Goal: Complete application form

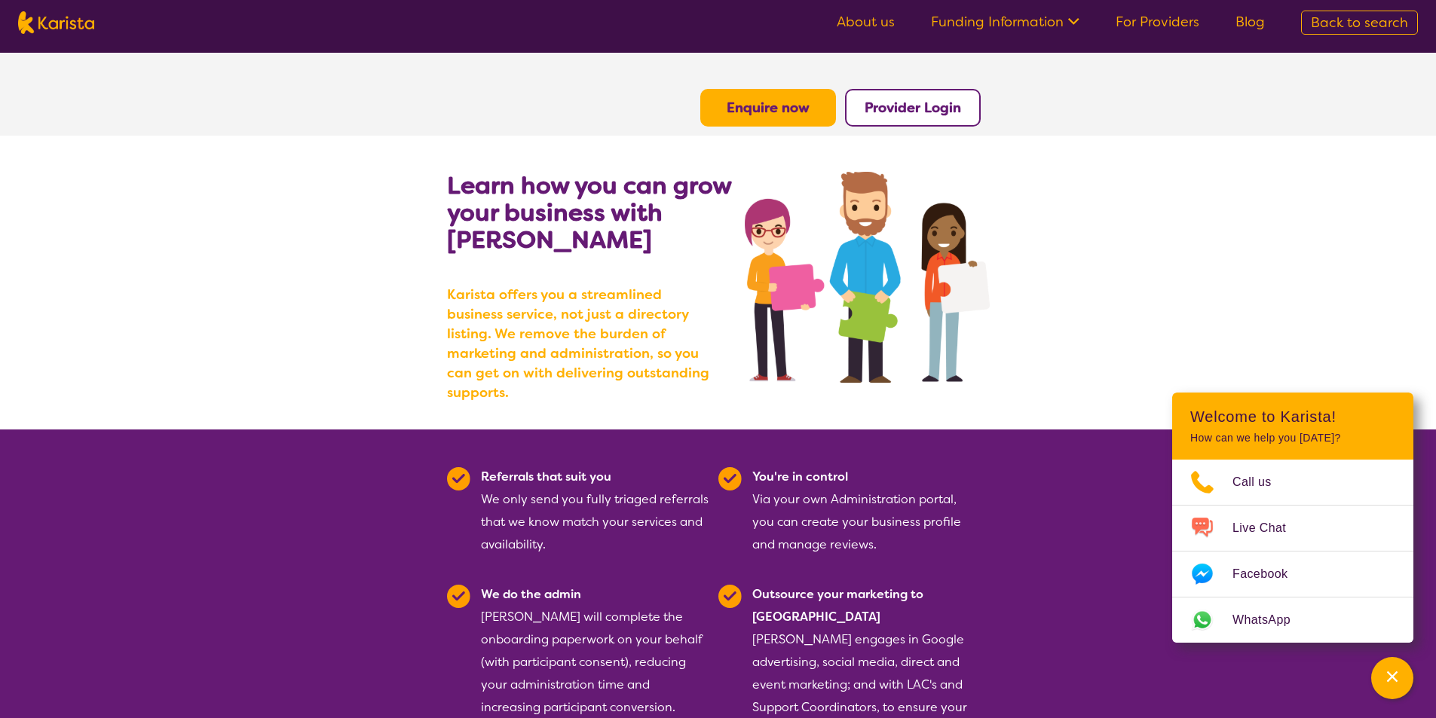
click at [1160, 23] on link "For Providers" at bounding box center [1157, 22] width 84 height 18
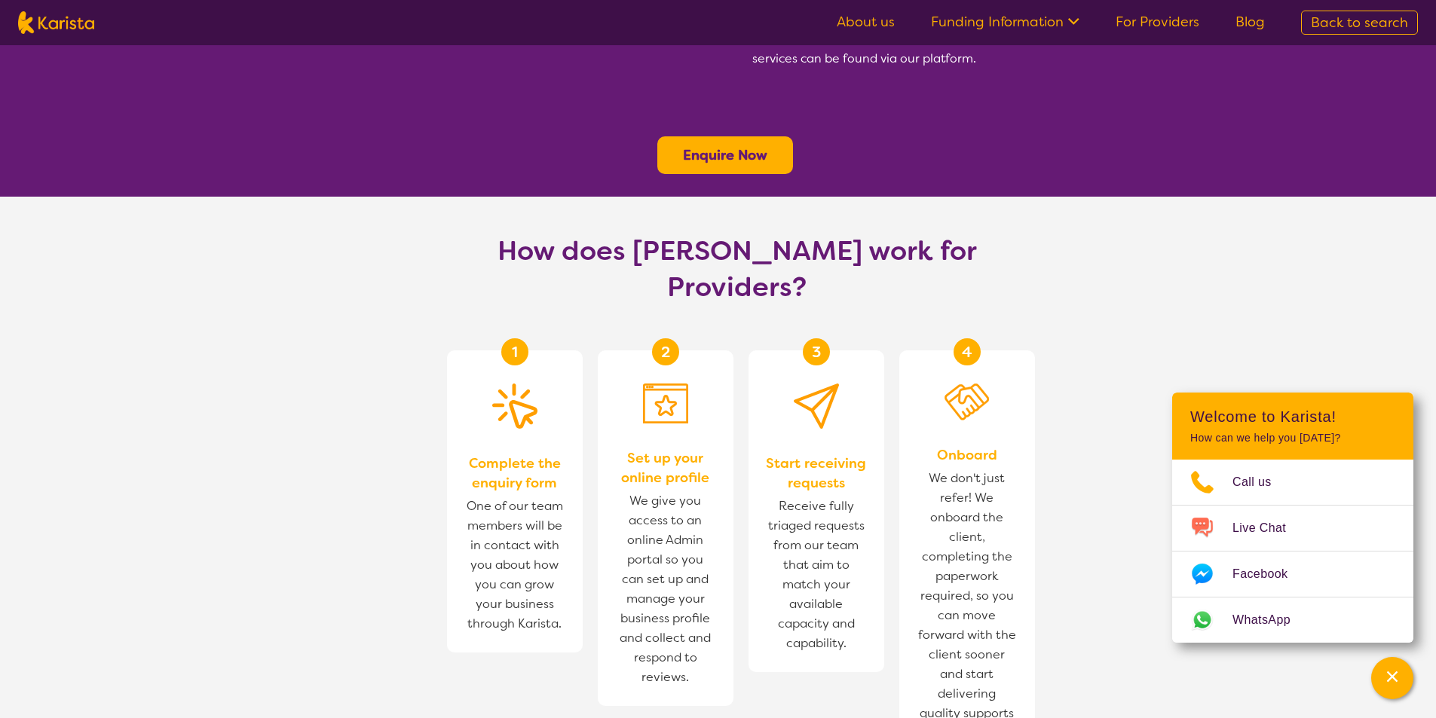
scroll to position [678, 0]
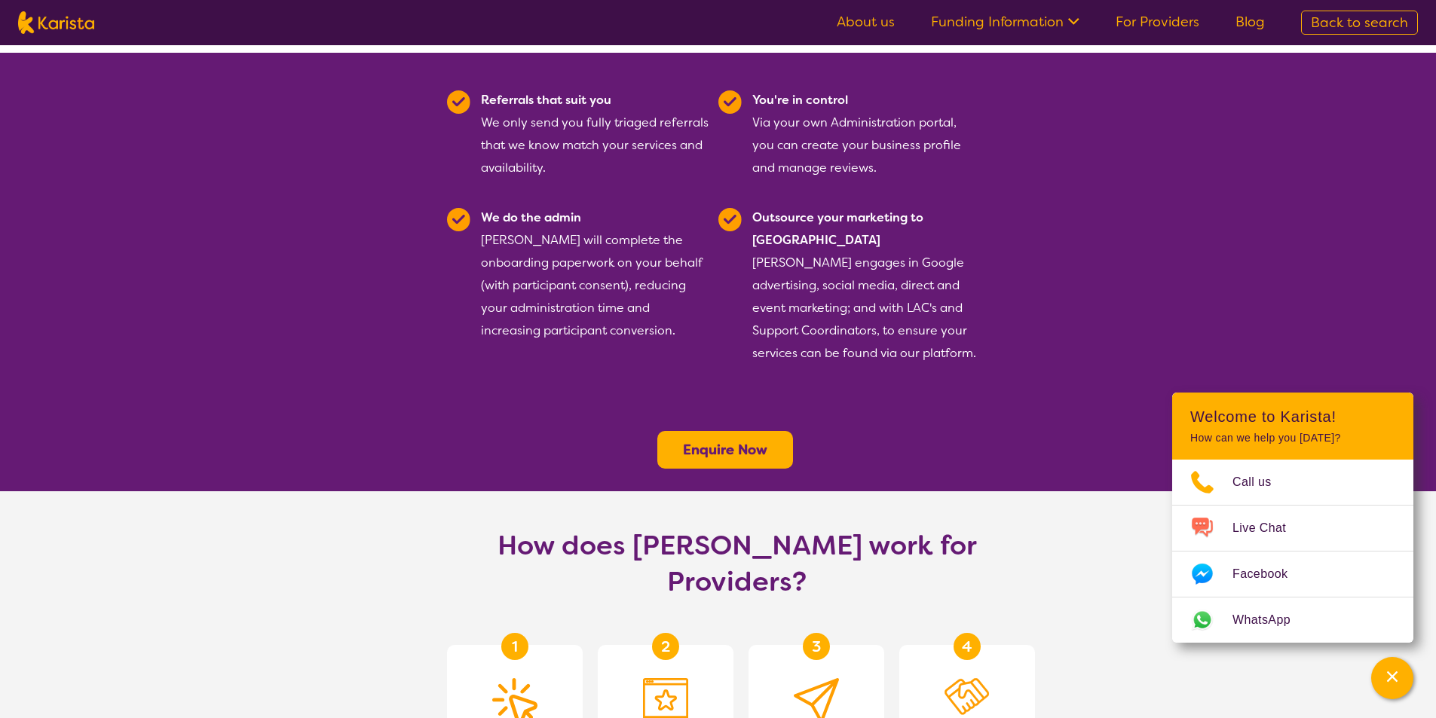
click at [727, 441] on b "Enquire Now" at bounding box center [725, 450] width 84 height 18
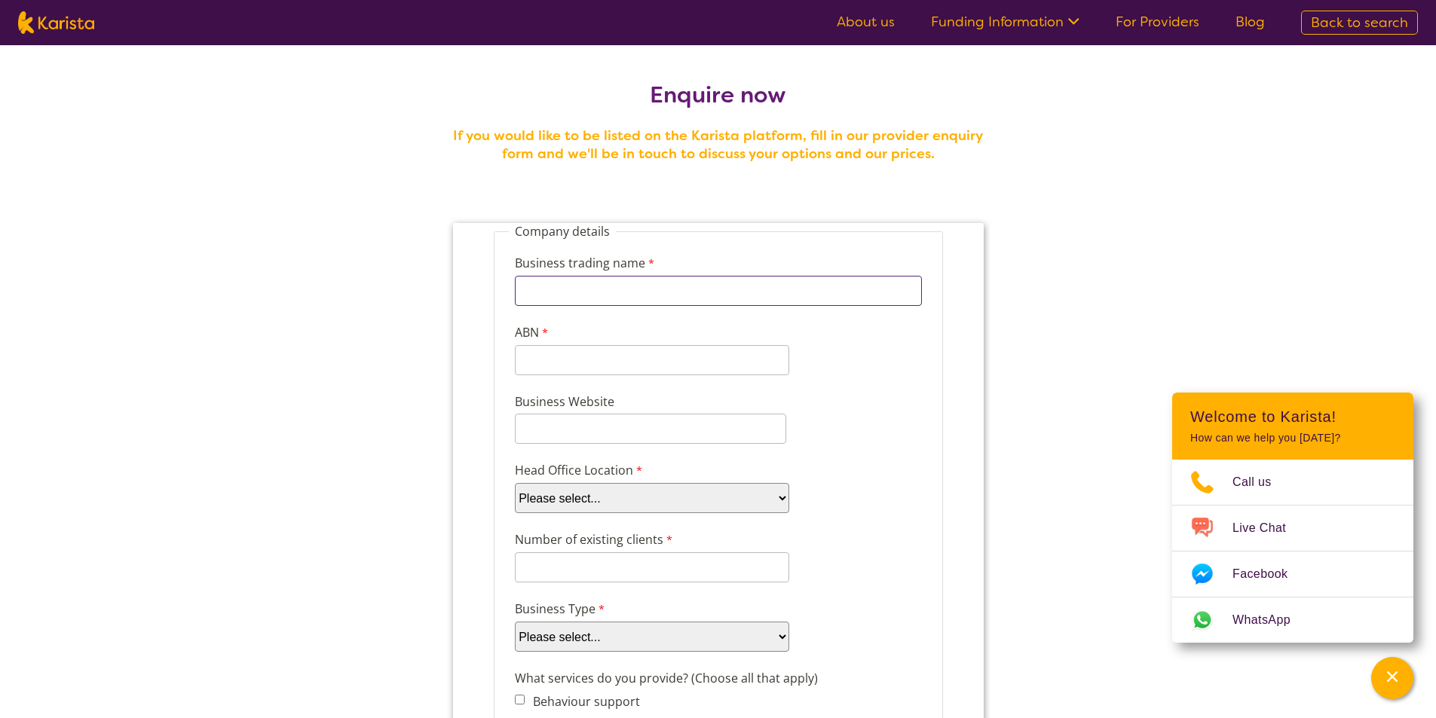
click at [661, 289] on input "Business trading name" at bounding box center [717, 291] width 407 height 30
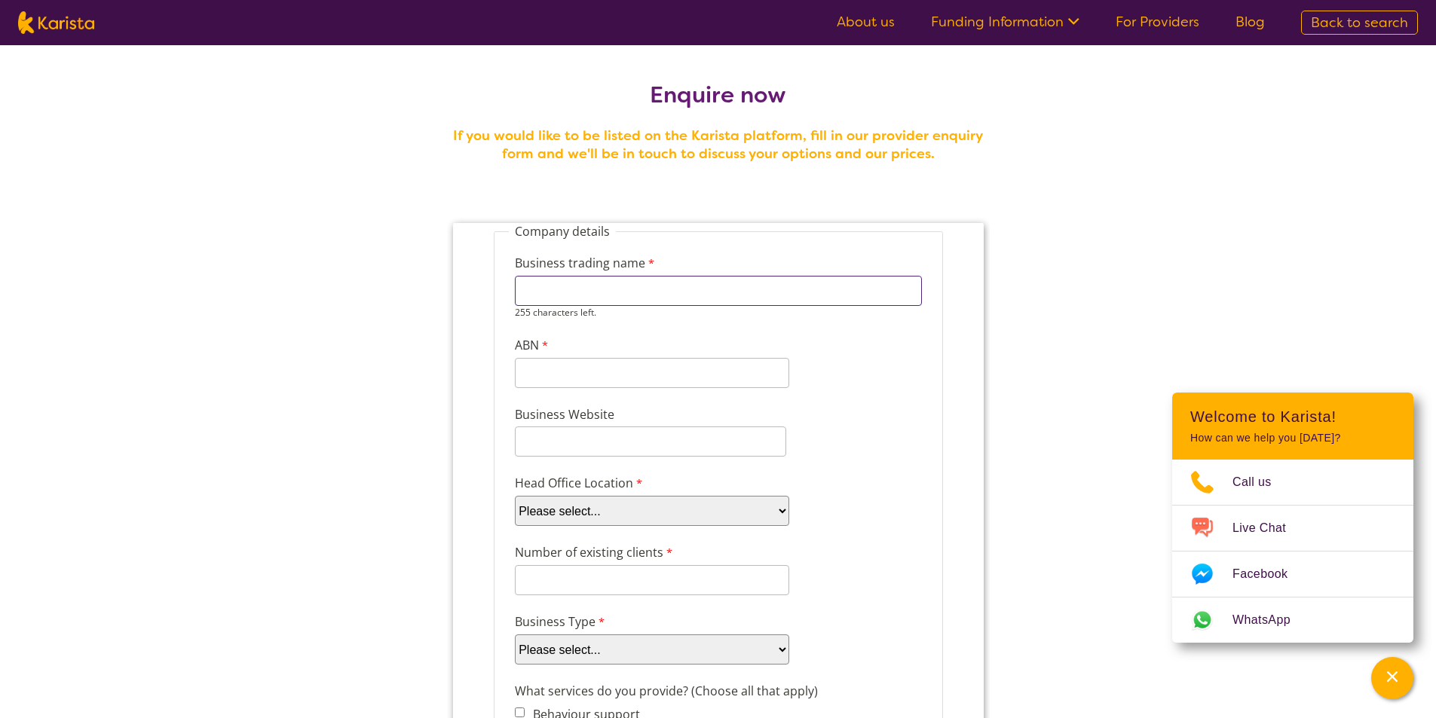
click at [661, 289] on input "Business trading name" at bounding box center [717, 291] width 407 height 30
type input "a"
type input "Ambition Health Group"
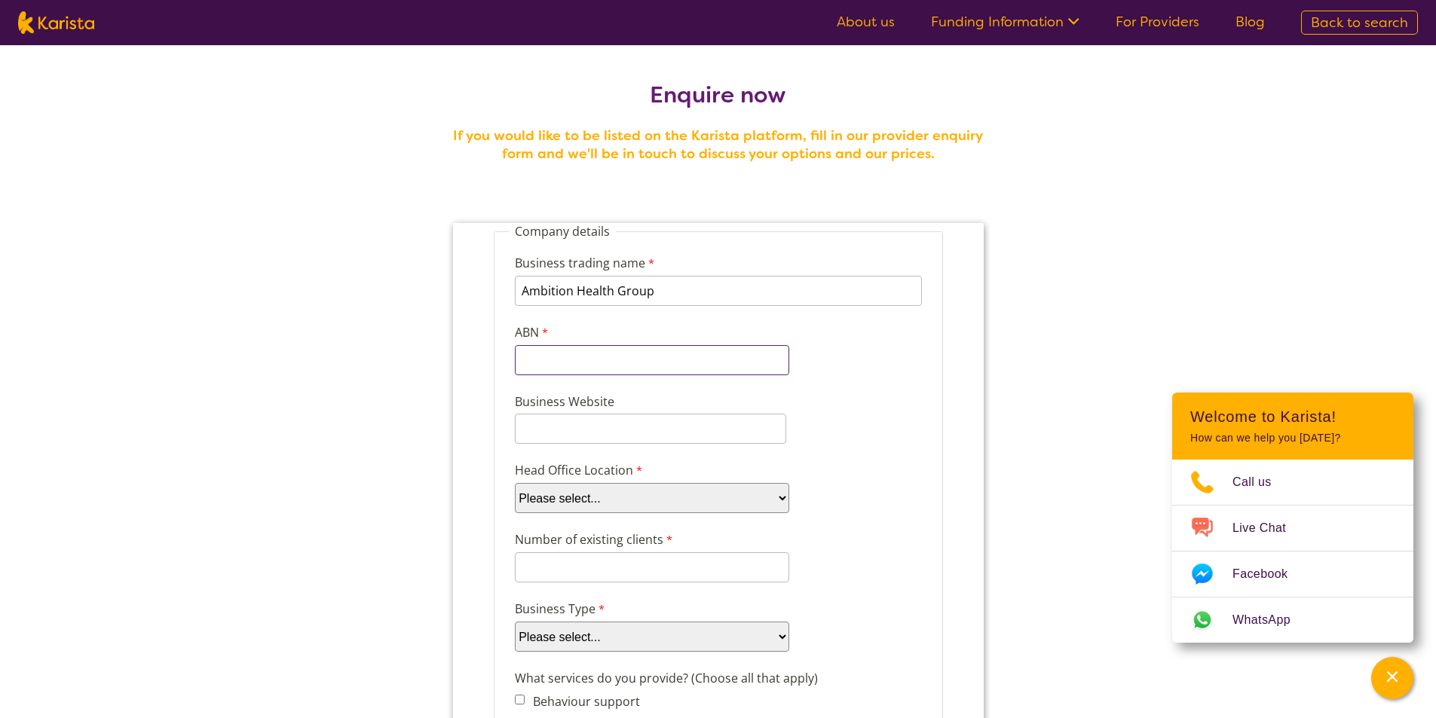
click at [652, 375] on input "ABN" at bounding box center [651, 360] width 274 height 30
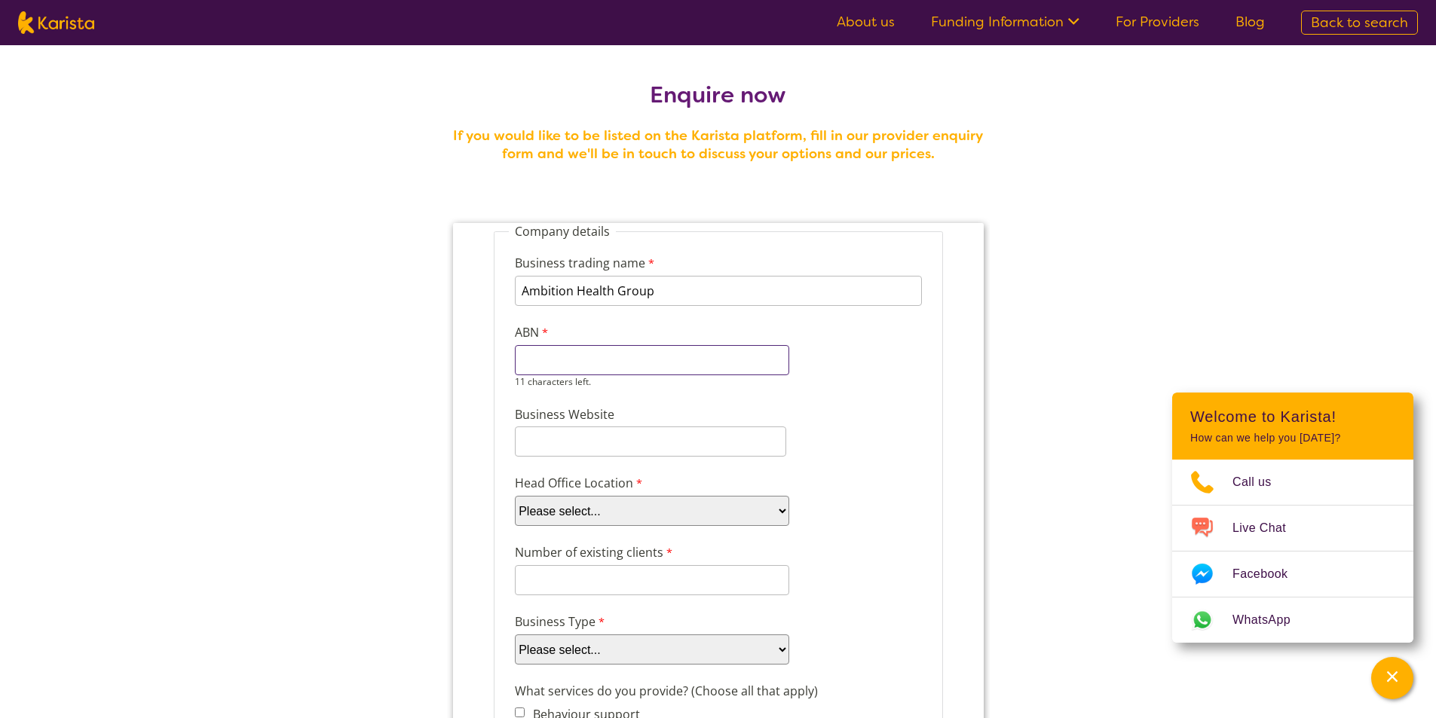
click at [652, 369] on input "ABN" at bounding box center [651, 360] width 274 height 30
paste input "40 631 931"
type input "40 631 931"
click at [624, 439] on input "Business Website" at bounding box center [649, 442] width 271 height 30
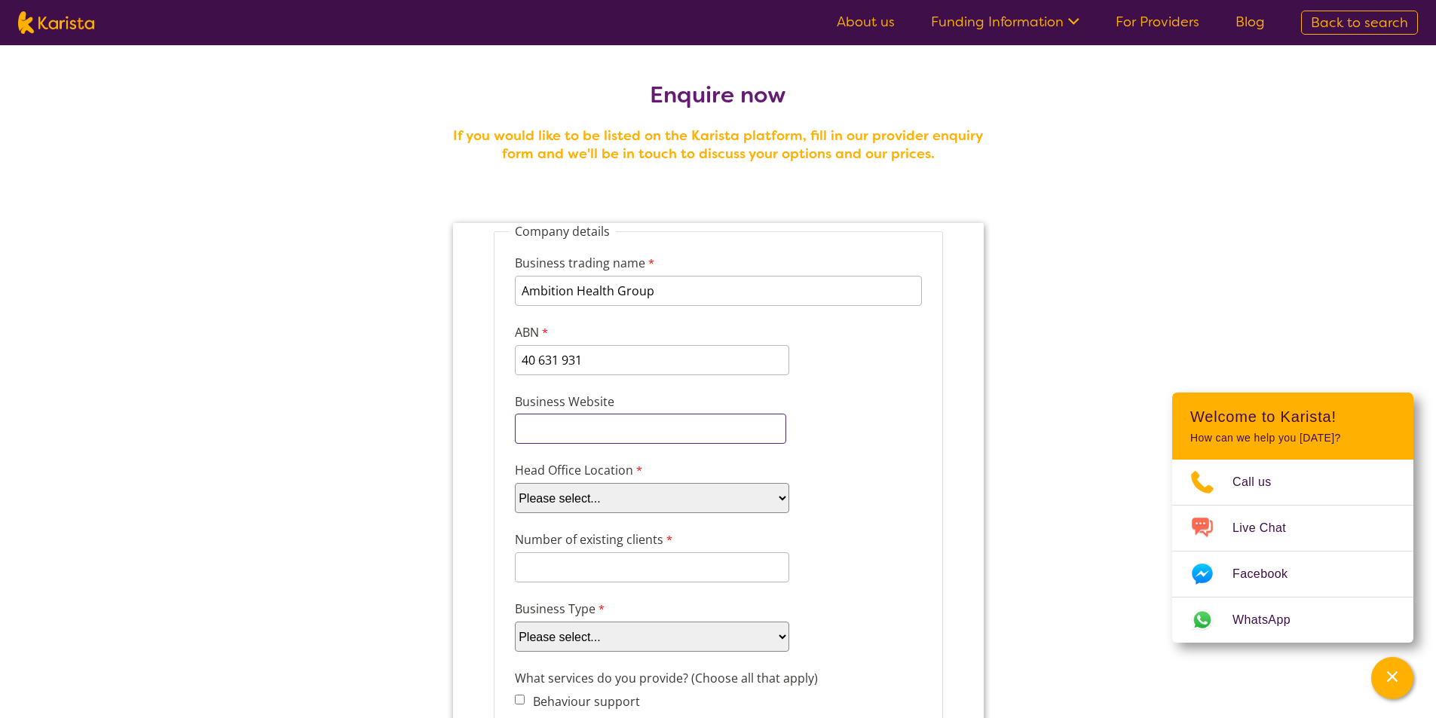
paste input "https://ambitionhealthgroup.au/"
type input "https://ambitionhealthgroup.au/"
click at [603, 499] on select "Please select... ACT NSW NT QLD SA TAS VIC WA" at bounding box center [651, 498] width 274 height 30
select select "tfa_100"
click at [514, 483] on select "Please select... ACT NSW NT QLD SA TAS VIC WA" at bounding box center [651, 498] width 274 height 30
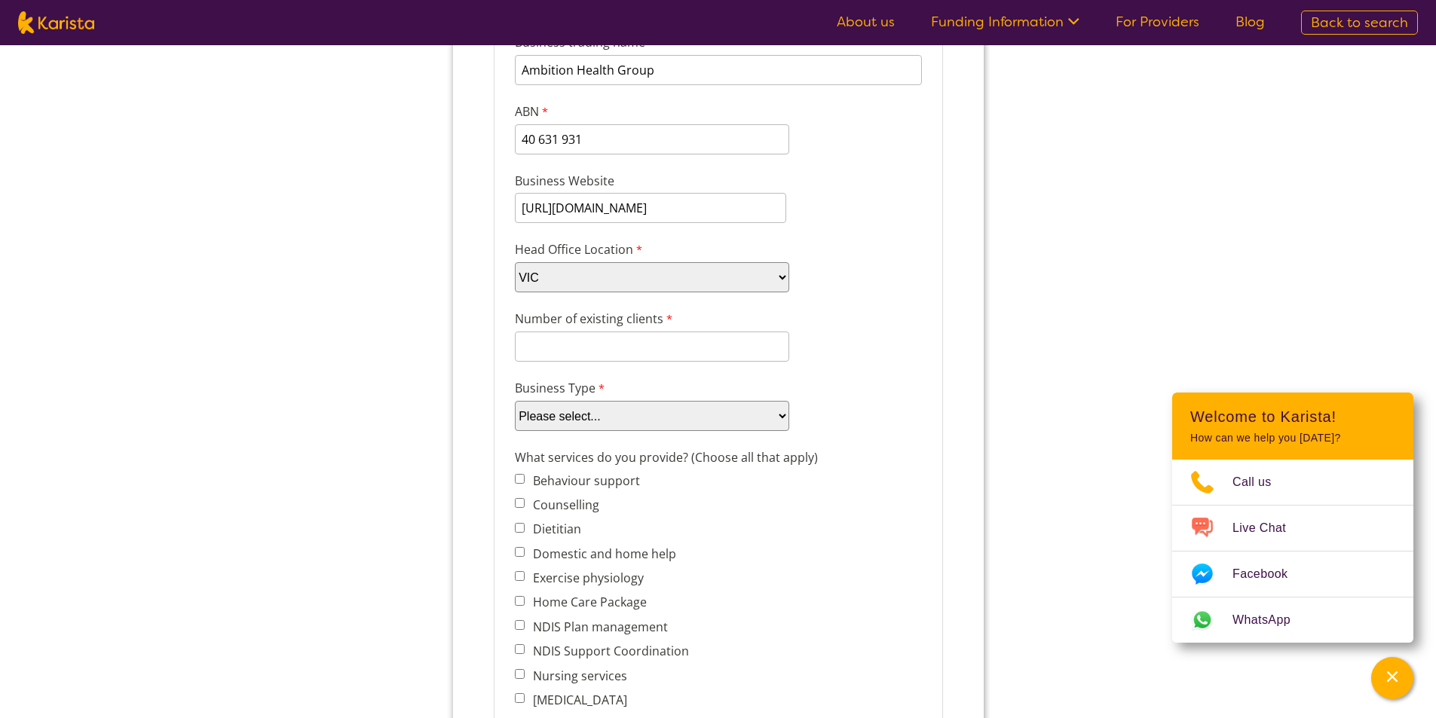
scroll to position [226, 0]
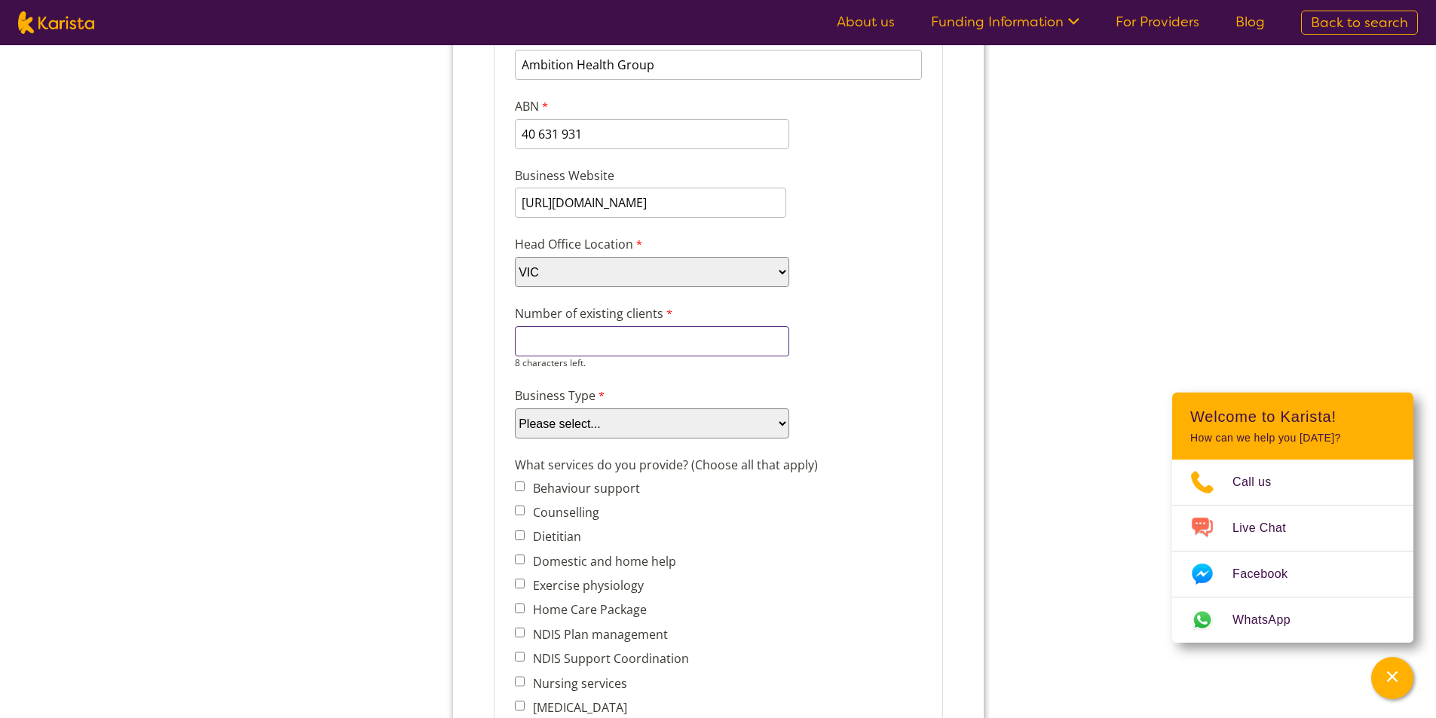
click at [590, 335] on input "Number of existing clients" at bounding box center [651, 341] width 274 height 30
drag, startPoint x: 571, startPoint y: 345, endPoint x: 450, endPoint y: 344, distance: 121.3
click html "Company details Business trading name Ambition Health Group 234 characters left…"
type input "0"
type input "100"
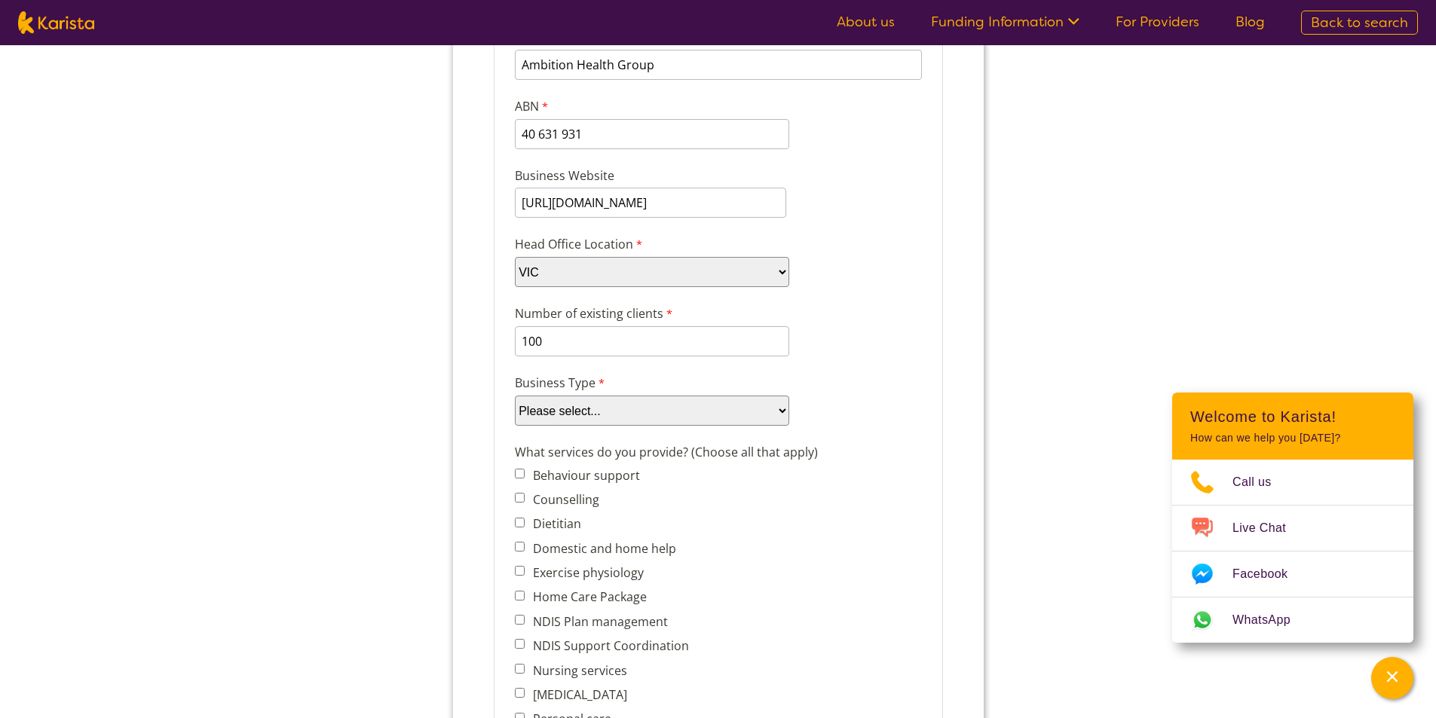
click at [606, 415] on select "Please select... Company Individual/Sole Trader Other (please specify)" at bounding box center [651, 411] width 274 height 30
select select "tfa_87"
click at [514, 421] on select "Please select... Company Individual/Sole Trader Other (please specify)" at bounding box center [651, 411] width 274 height 30
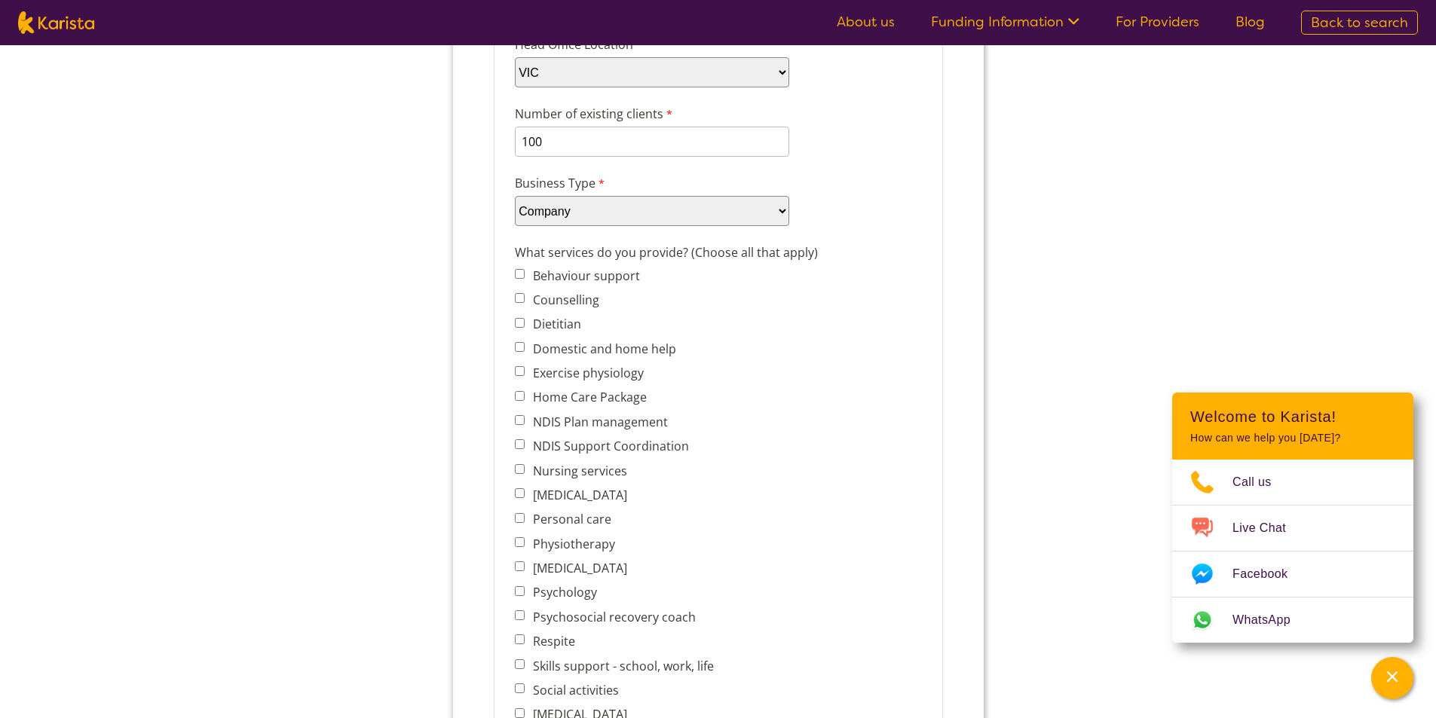
scroll to position [452, 0]
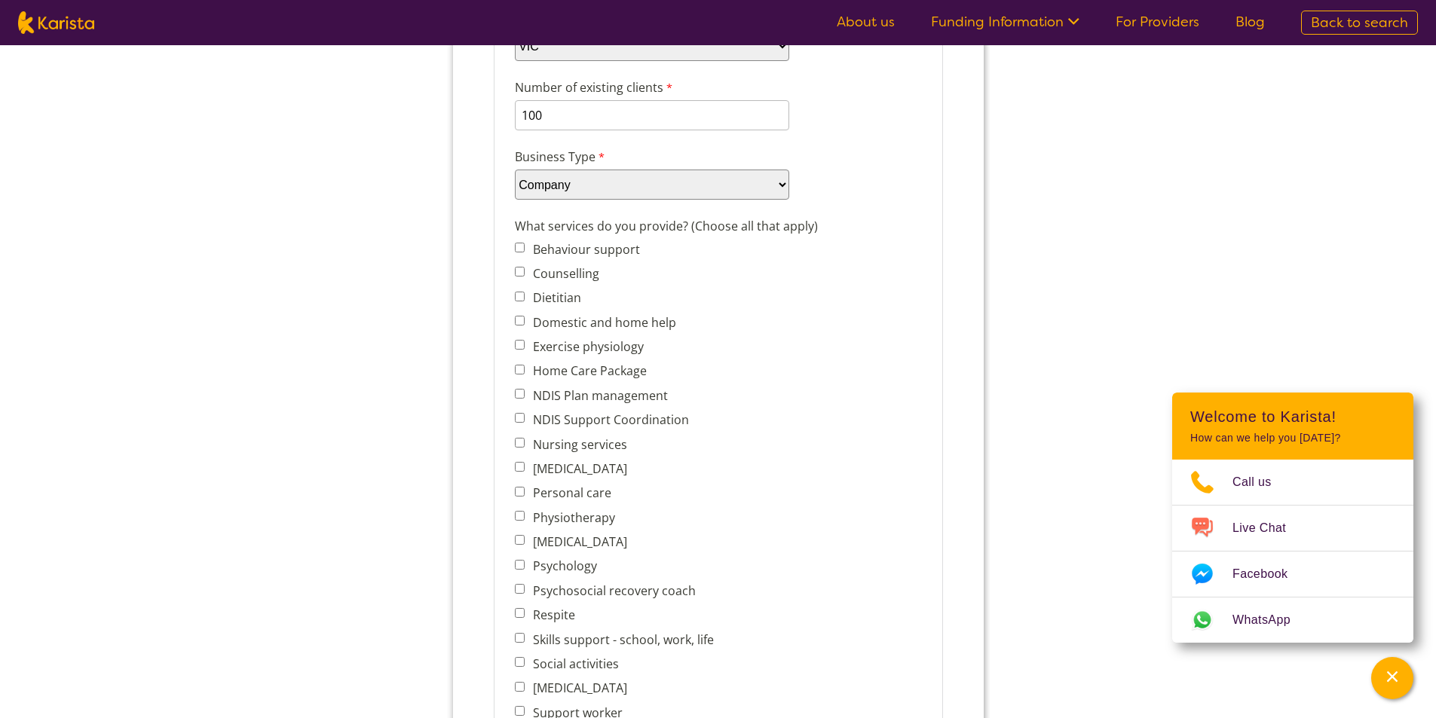
click at [527, 373] on label "Home Care Package" at bounding box center [586, 371] width 118 height 17
click at [524, 373] on input "Home Care Package" at bounding box center [519, 370] width 10 height 10
checkbox input "true"
click at [541, 319] on label "Domestic and home help" at bounding box center [601, 322] width 148 height 17
click at [524, 319] on input "Domestic and home help" at bounding box center [519, 321] width 10 height 10
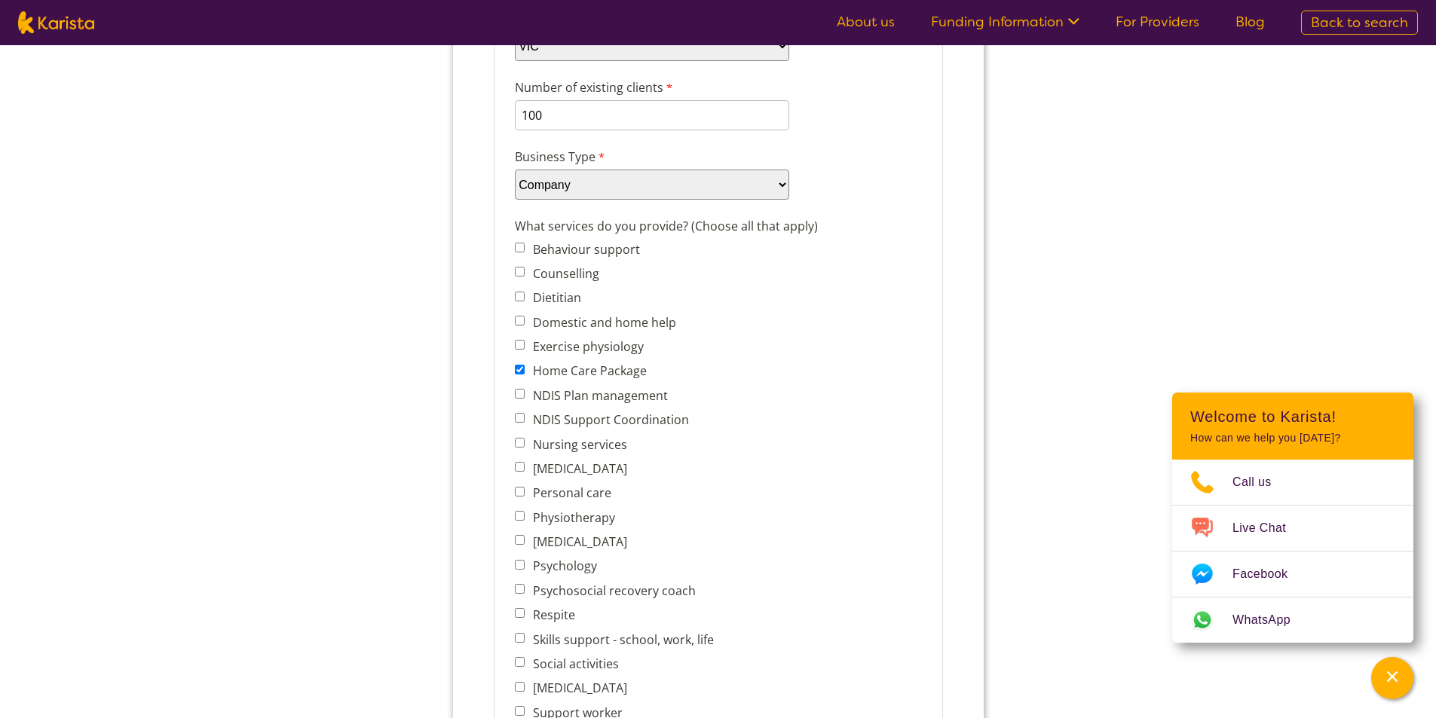
checkbox input "true"
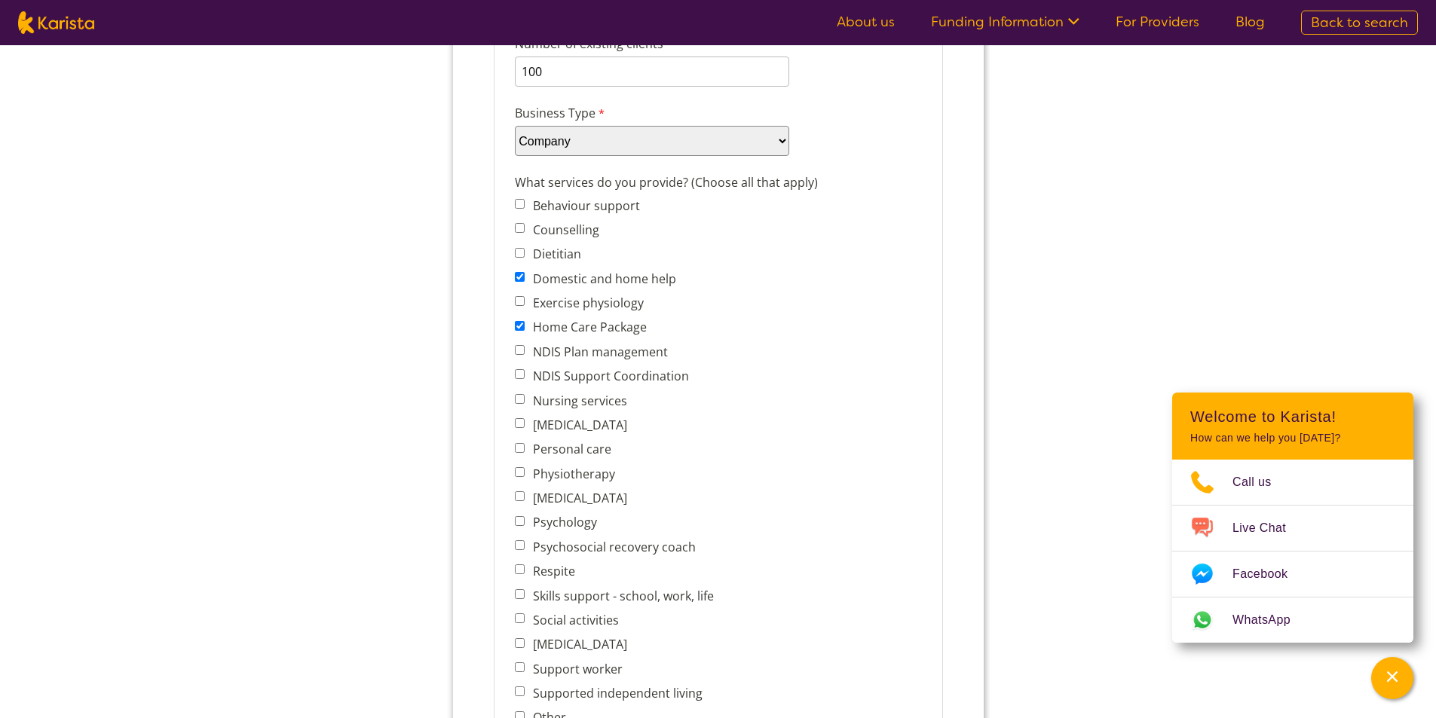
scroll to position [528, 0]
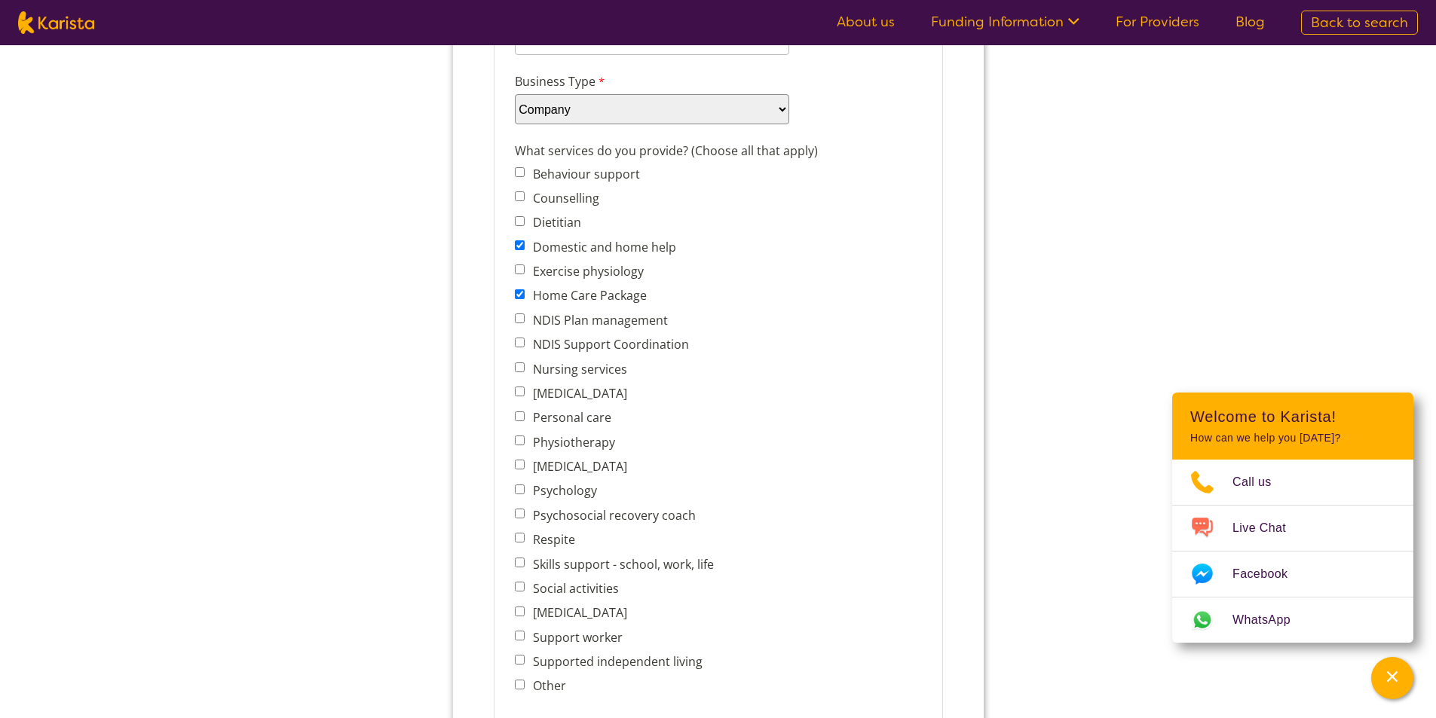
click at [540, 369] on label "Nursing services" at bounding box center [576, 369] width 99 height 17
click at [524, 369] on input "Nursing services" at bounding box center [519, 368] width 10 height 10
checkbox input "true"
click at [543, 348] on label "NDIS Support Coordination" at bounding box center [607, 344] width 161 height 17
click at [524, 347] on input "NDIS Support Coordination" at bounding box center [519, 343] width 10 height 10
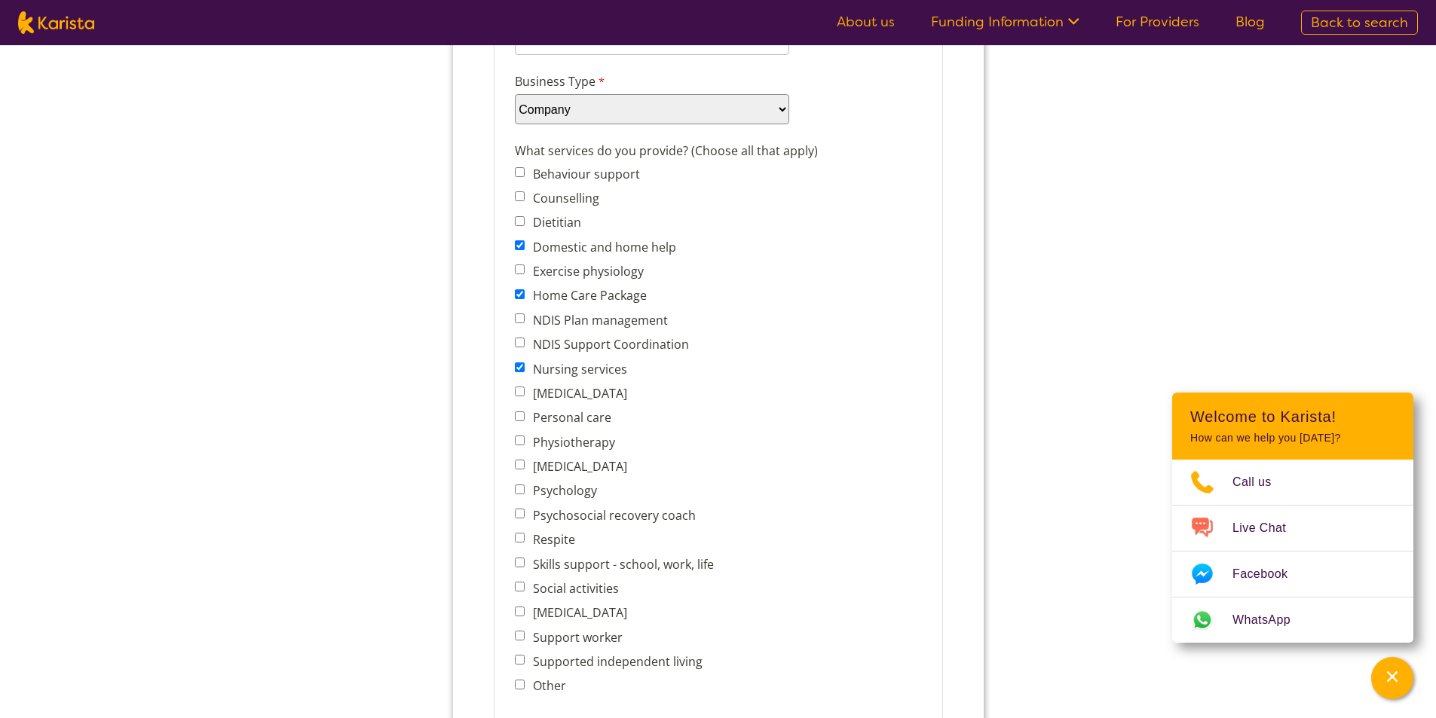
checkbox input "true"
click at [529, 419] on label "Personal care" at bounding box center [568, 417] width 83 height 17
click at [524, 419] on input "Personal care" at bounding box center [519, 416] width 10 height 10
checkbox input "true"
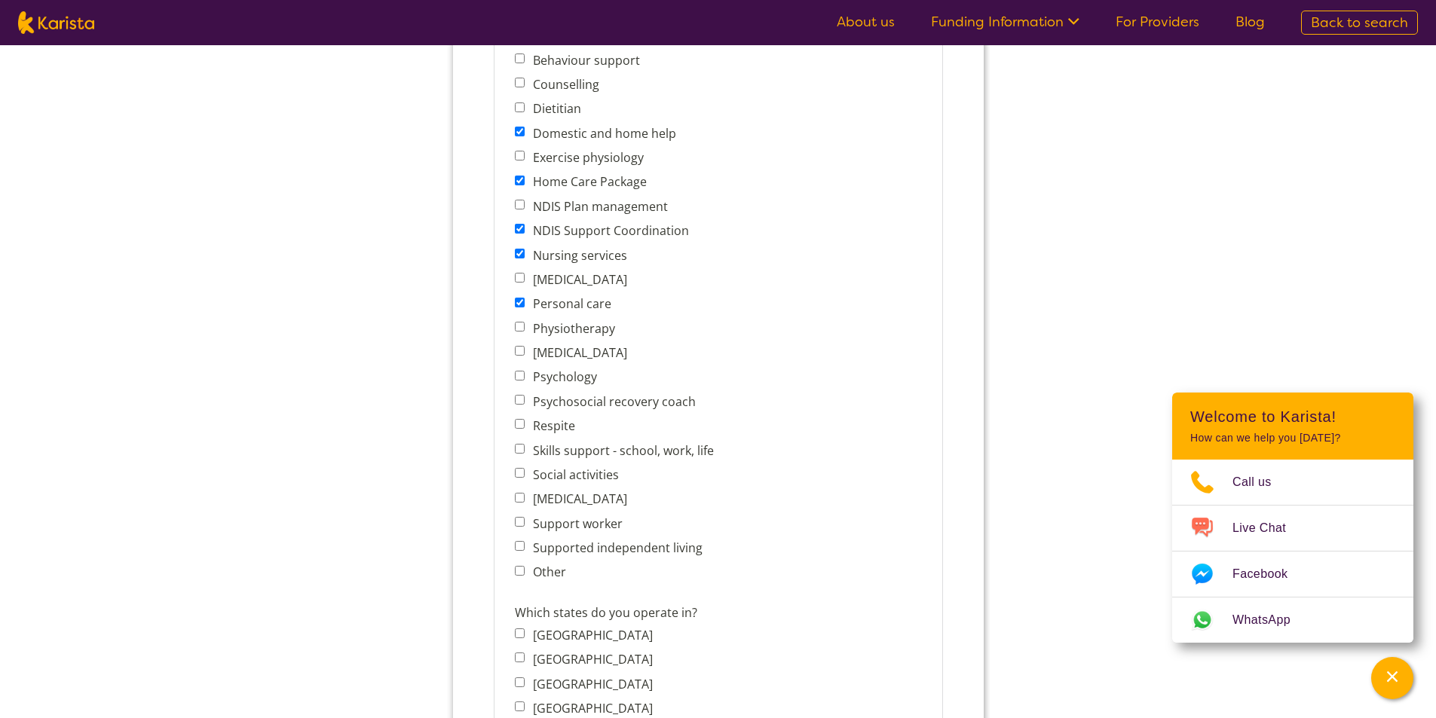
scroll to position [678, 0]
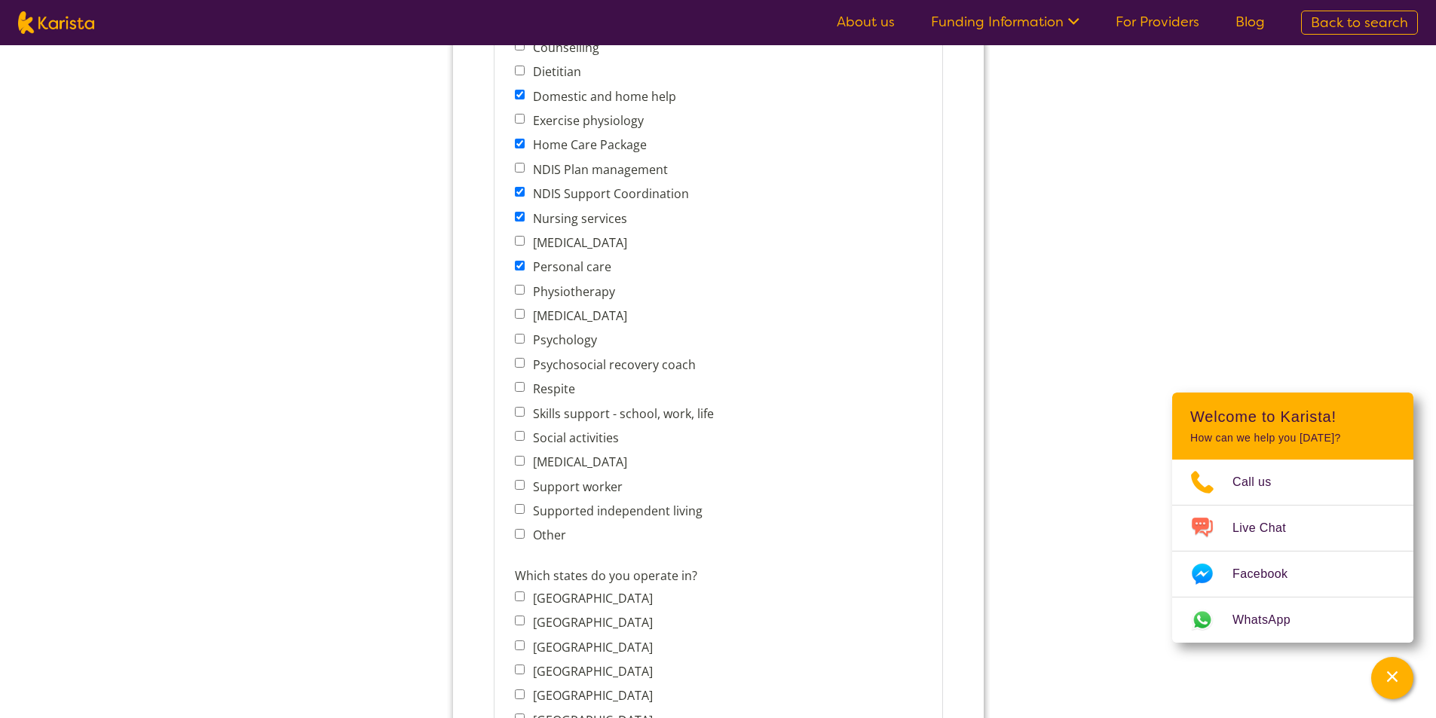
click at [554, 389] on label "Respite" at bounding box center [550, 389] width 47 height 17
click at [524, 389] on input "Respite" at bounding box center [519, 387] width 10 height 10
checkbox input "true"
click at [547, 435] on label "Social activities" at bounding box center [572, 438] width 90 height 17
click at [524, 435] on input "Social activities" at bounding box center [519, 436] width 10 height 10
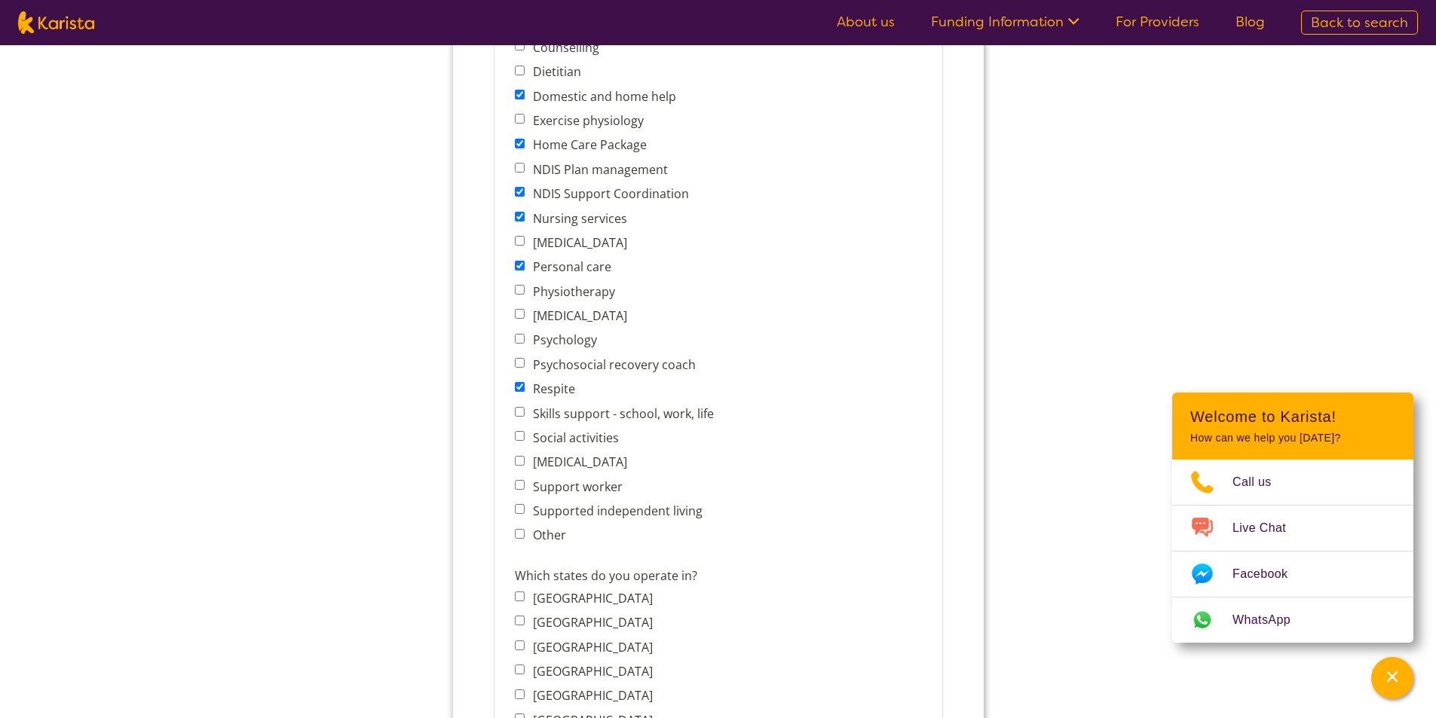
checkbox input "true"
click at [522, 487] on input "Support worker" at bounding box center [519, 485] width 10 height 10
checkbox input "true"
click at [525, 511] on span "Supported independent living" at bounding box center [617, 510] width 207 height 21
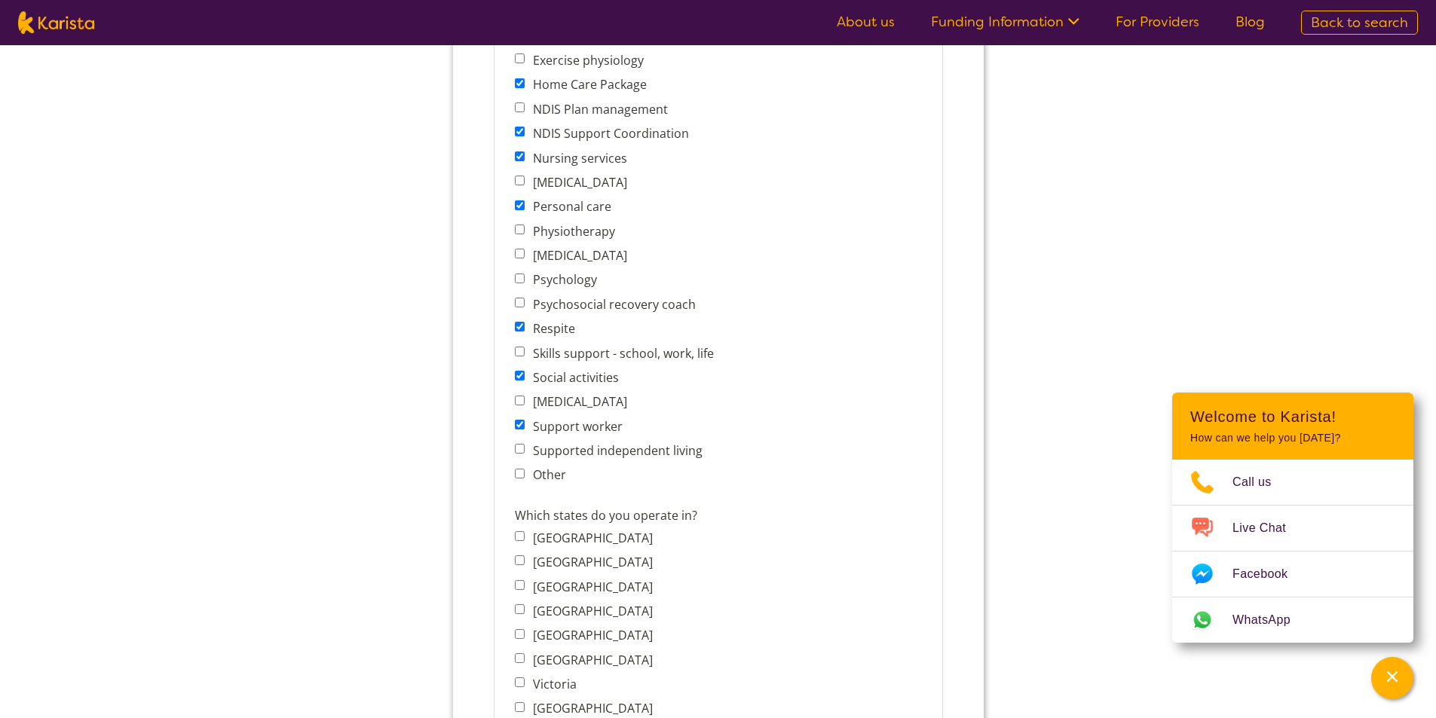
scroll to position [829, 0]
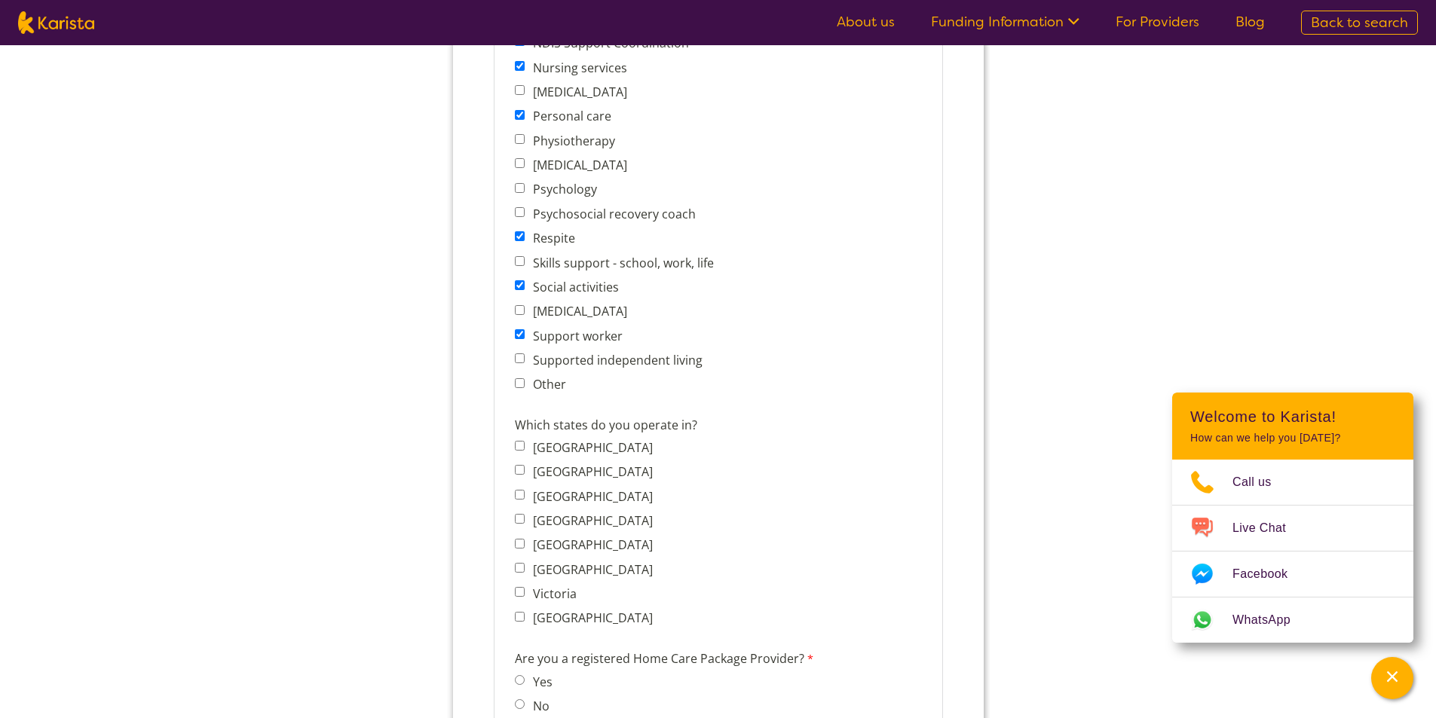
click at [519, 359] on input "Supported independent living" at bounding box center [519, 358] width 10 height 10
checkbox input "true"
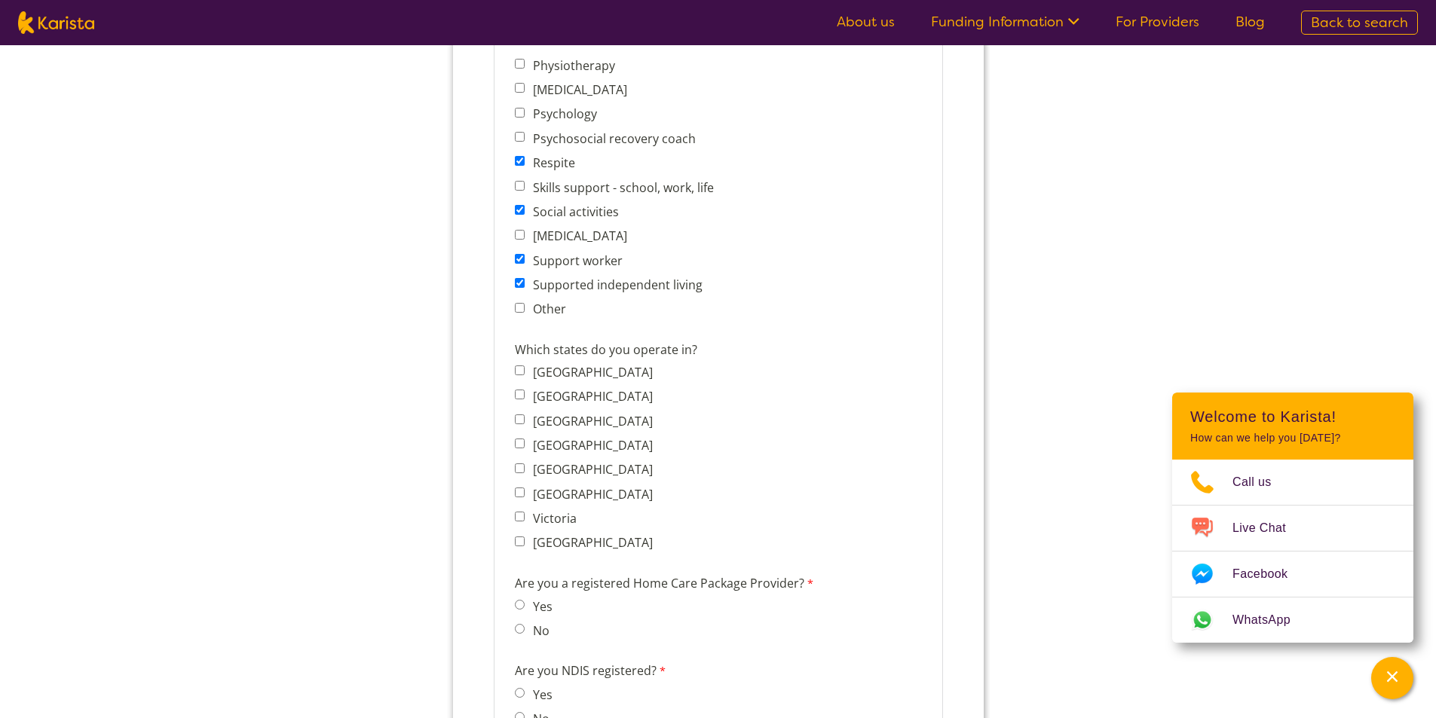
click at [516, 442] on input "Queensland" at bounding box center [519, 444] width 10 height 10
checkbox input "true"
click at [519, 518] on input "Victoria" at bounding box center [519, 517] width 10 height 10
checkbox input "true"
click at [523, 398] on input "New South Wales" at bounding box center [519, 395] width 10 height 10
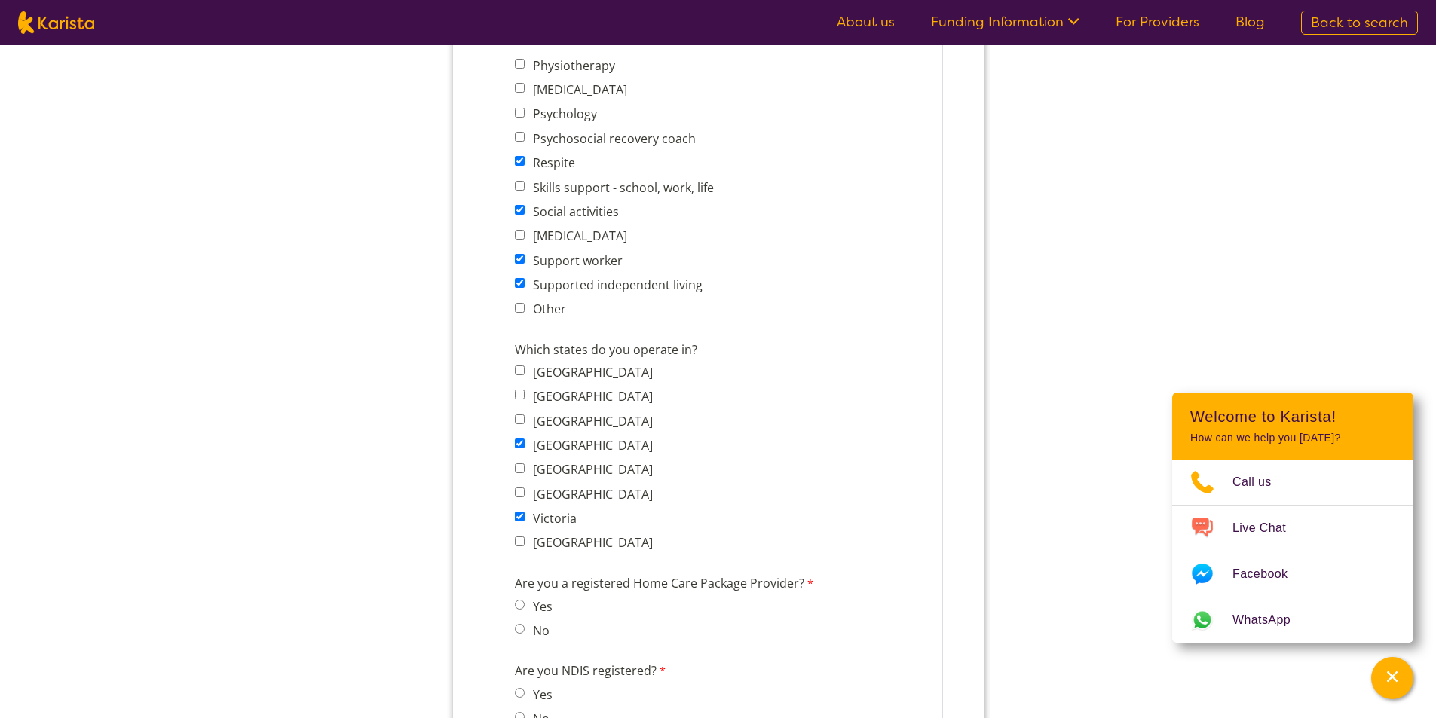
checkbox input "true"
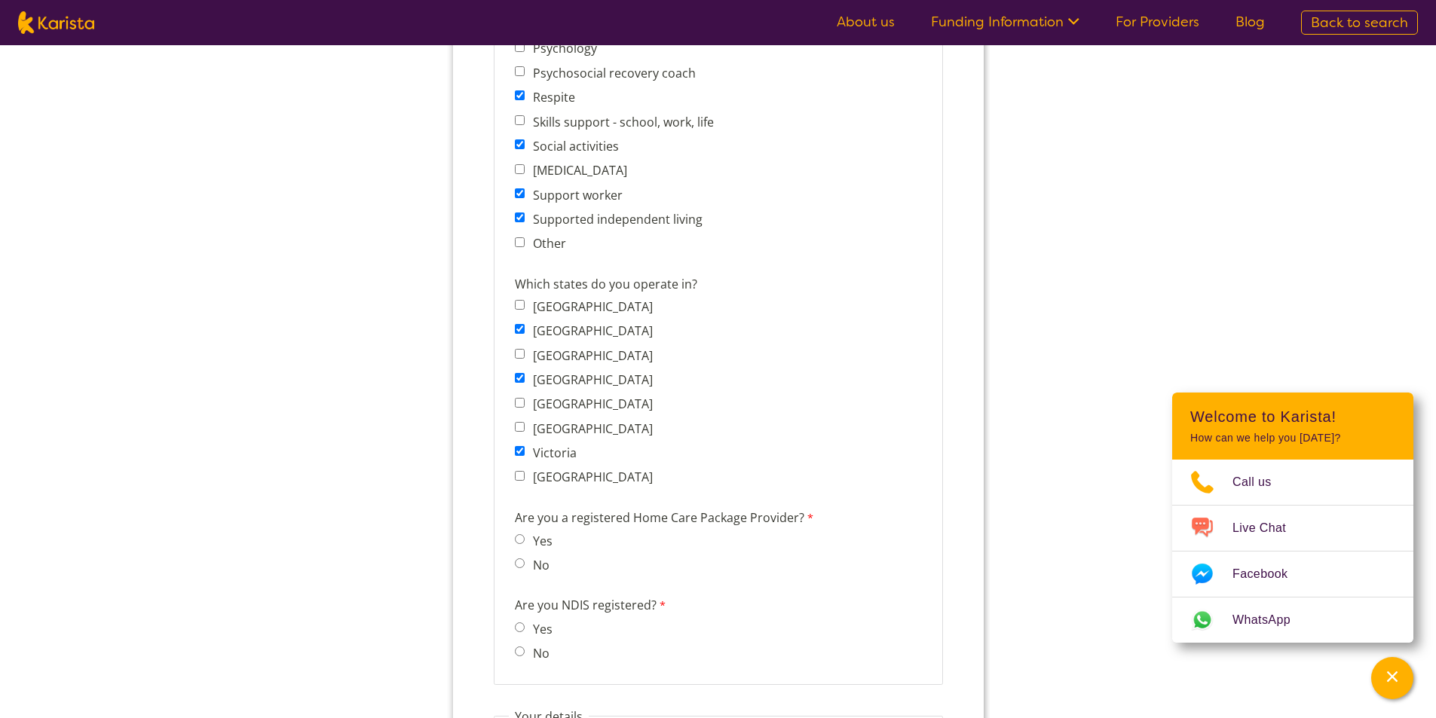
scroll to position [1055, 0]
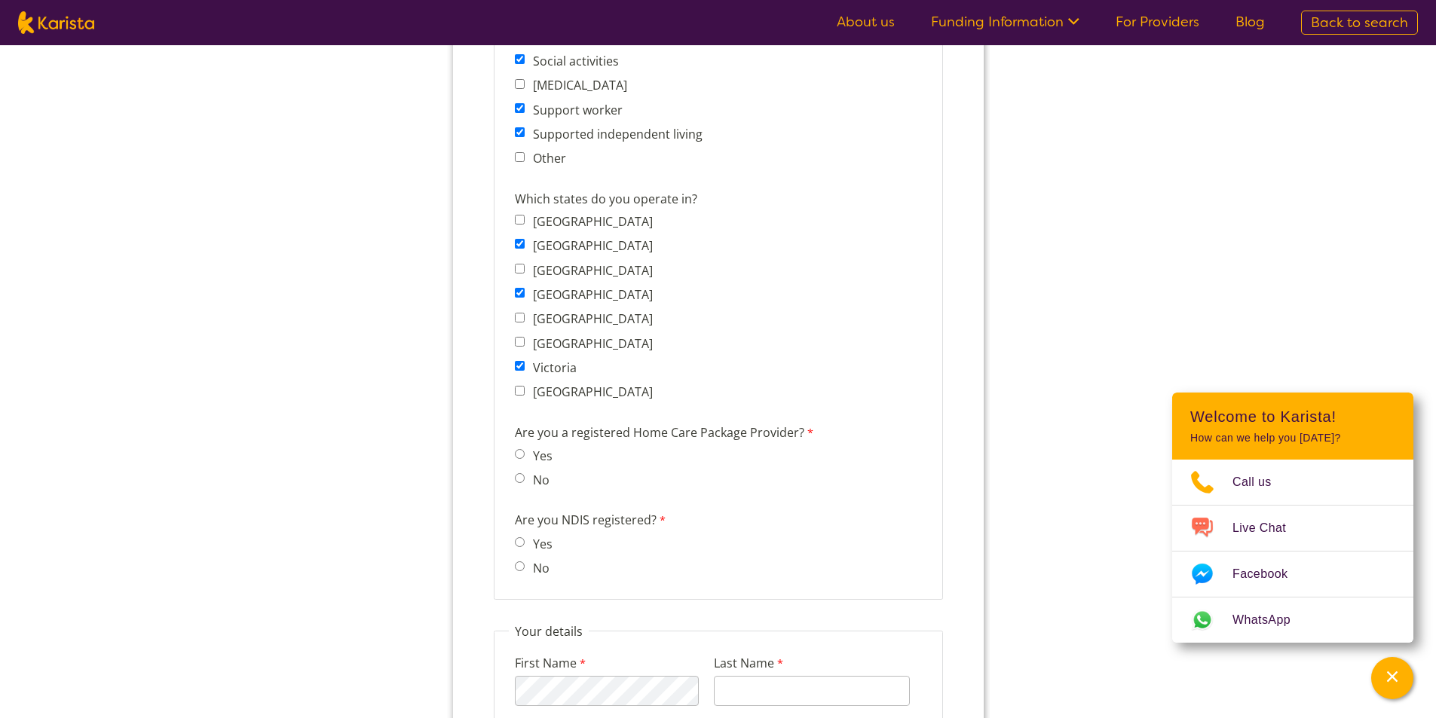
click at [528, 460] on label "Yes" at bounding box center [539, 456] width 24 height 17
click at [524, 459] on input "Yes" at bounding box center [519, 454] width 10 height 10
radio input "true"
click at [525, 537] on span "Yes" at bounding box center [537, 543] width 46 height 21
click at [519, 546] on input "Yes" at bounding box center [519, 542] width 10 height 10
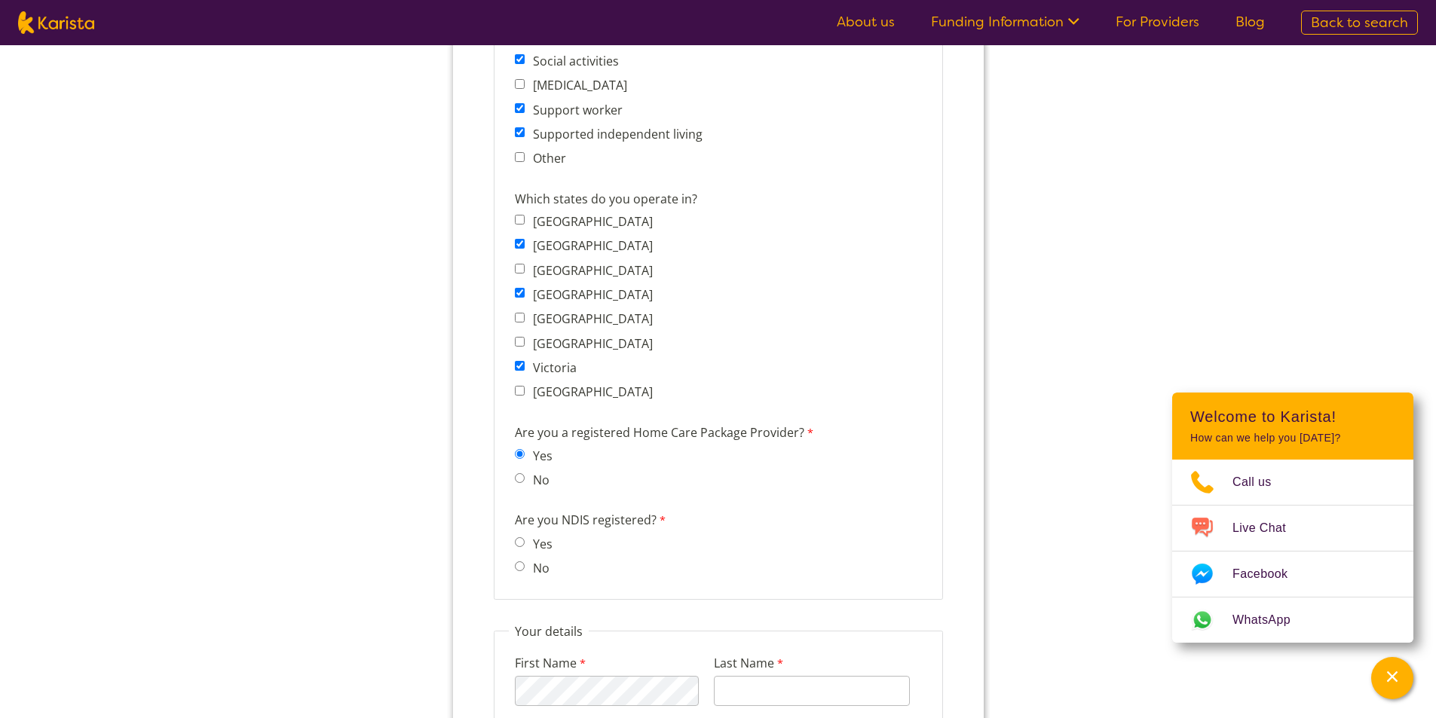
radio input "true"
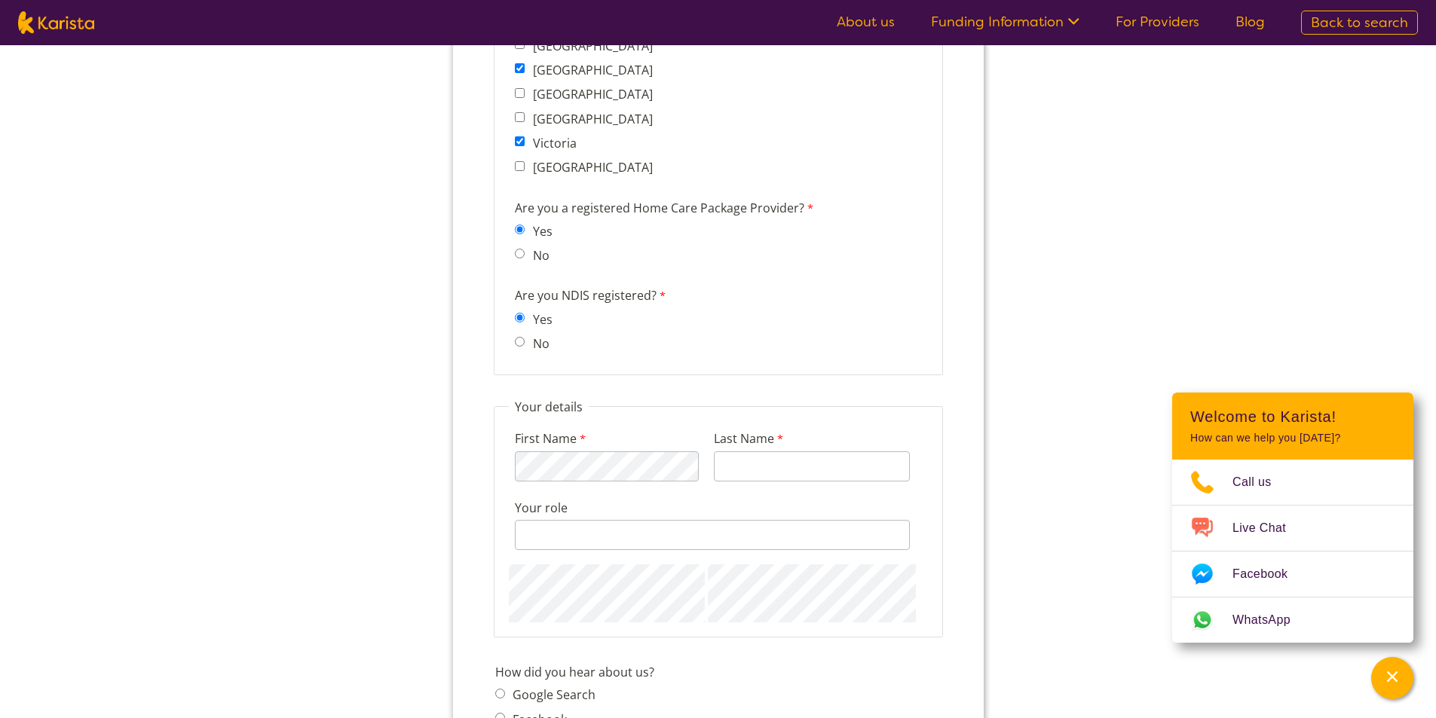
scroll to position [1281, 0]
type input "Kalkanci"
type input "Operations Manager"
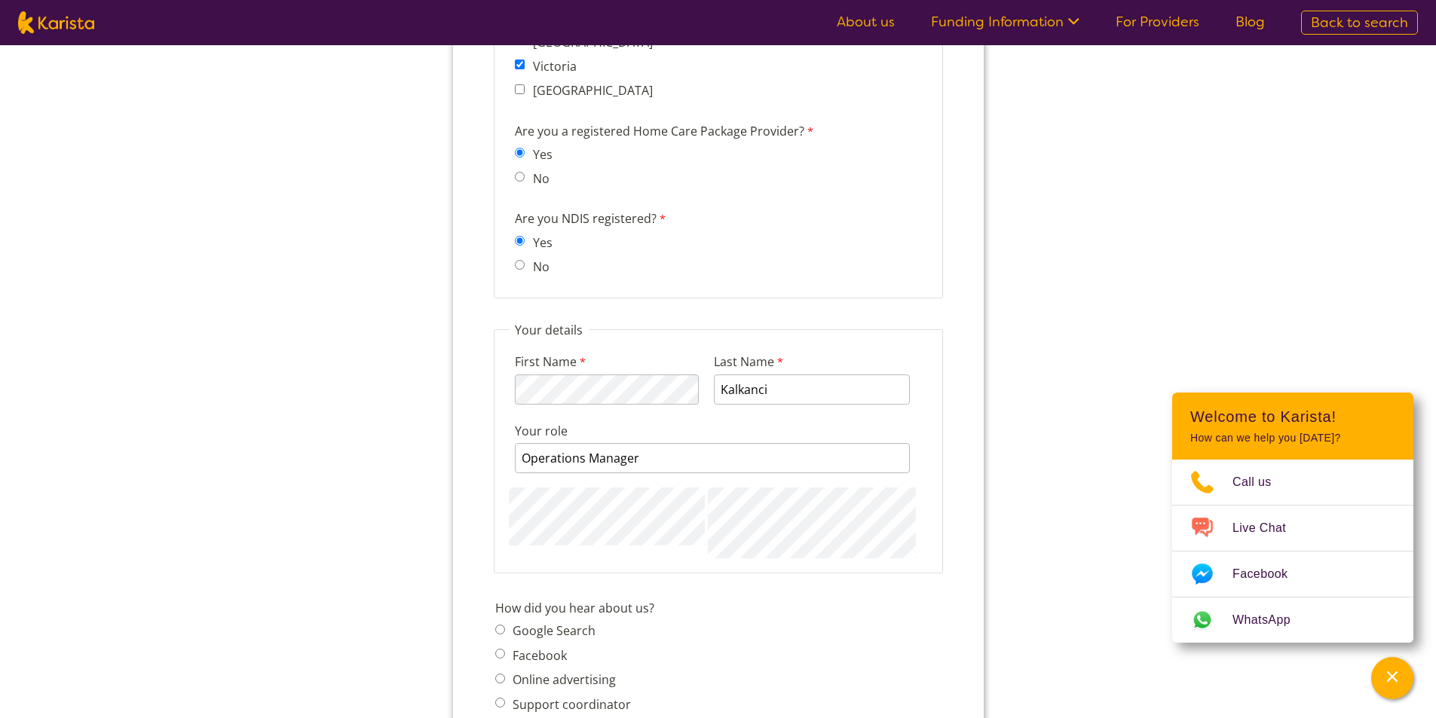
click at [460, 506] on form "Company details Business trading name Ambition Health Group 234 characters left…" at bounding box center [717, 16] width 531 height 2300
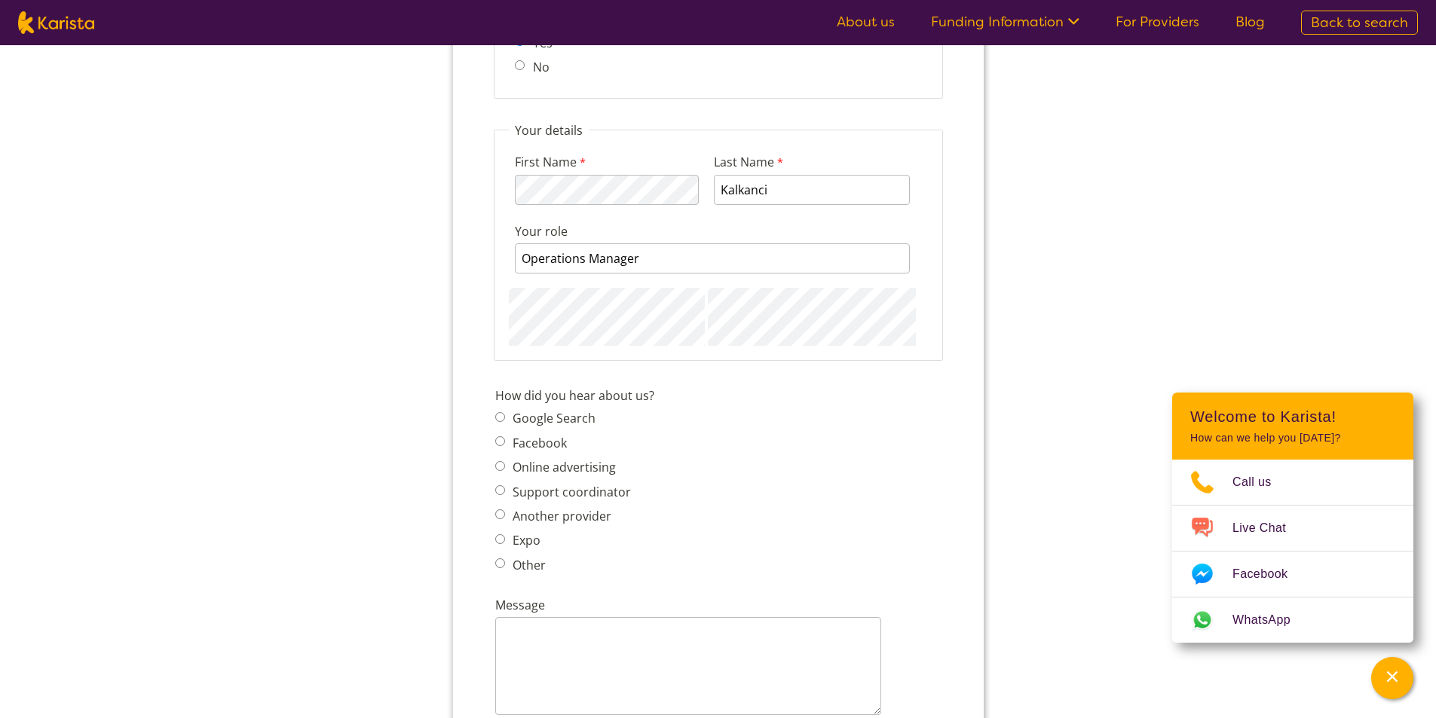
scroll to position [1583, 0]
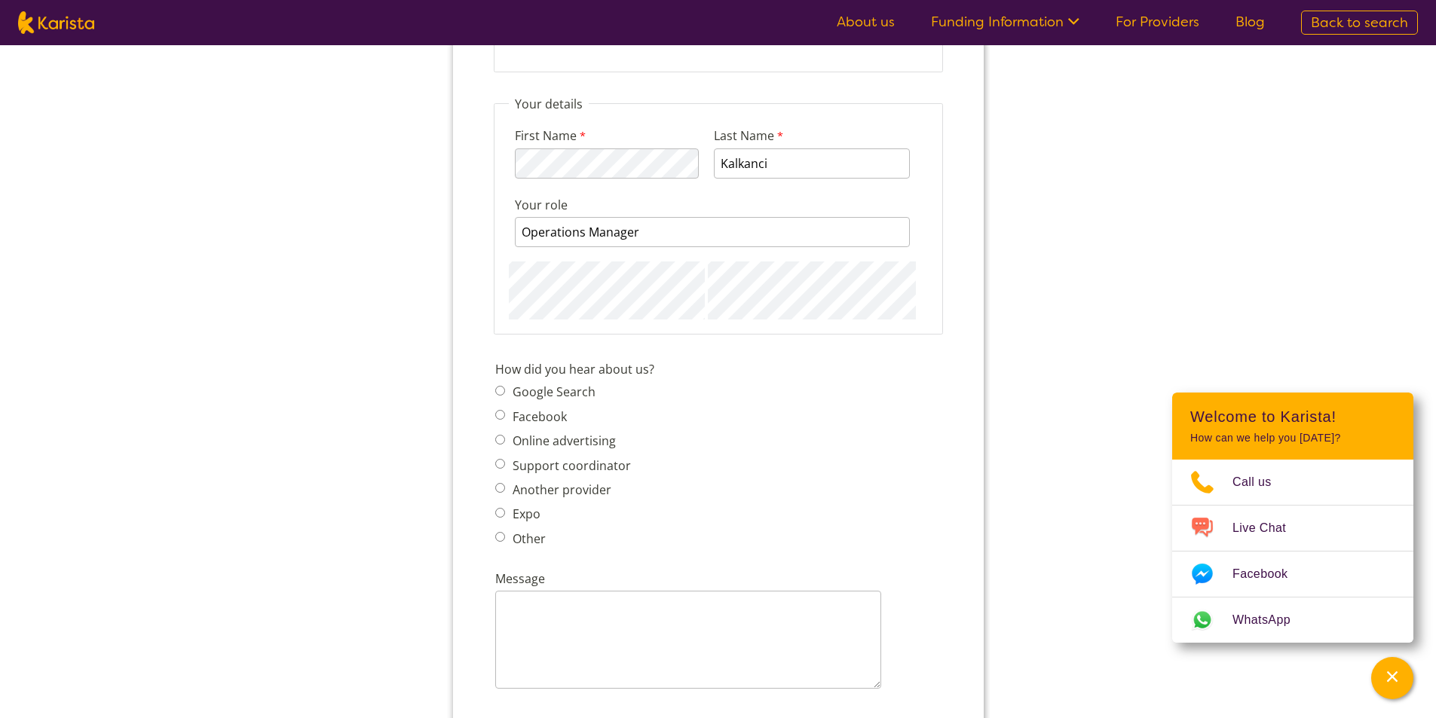
click at [507, 540] on label "Other" at bounding box center [526, 539] width 38 height 17
click at [504, 540] on input "Other" at bounding box center [499, 537] width 10 height 10
radio input "true"
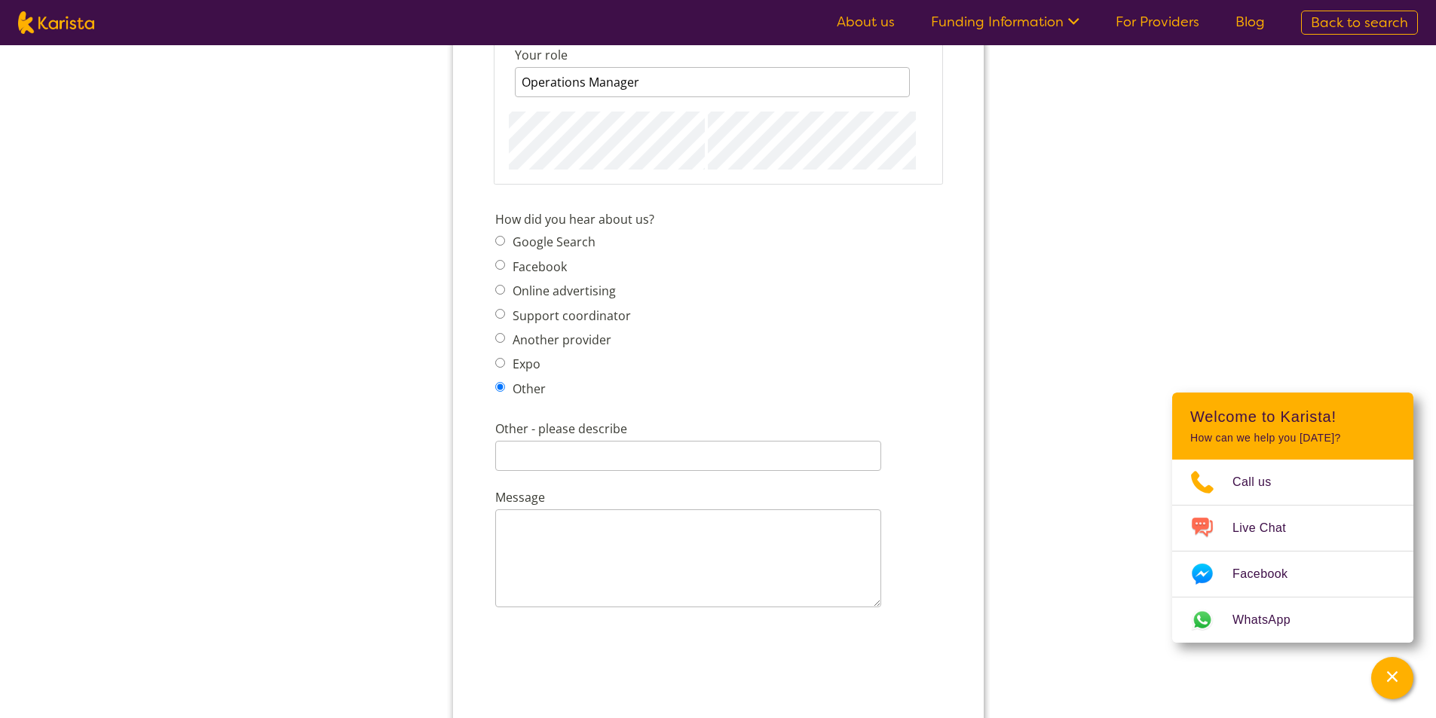
scroll to position [1733, 0]
click at [541, 462] on input "Other - please describe" at bounding box center [687, 455] width 386 height 30
click at [586, 438] on label "Other - please describe" at bounding box center [571, 429] width 155 height 21
click at [586, 440] on input "Other - please describe" at bounding box center [687, 455] width 386 height 30
click at [525, 243] on label "Google Search" at bounding box center [550, 241] width 87 height 17
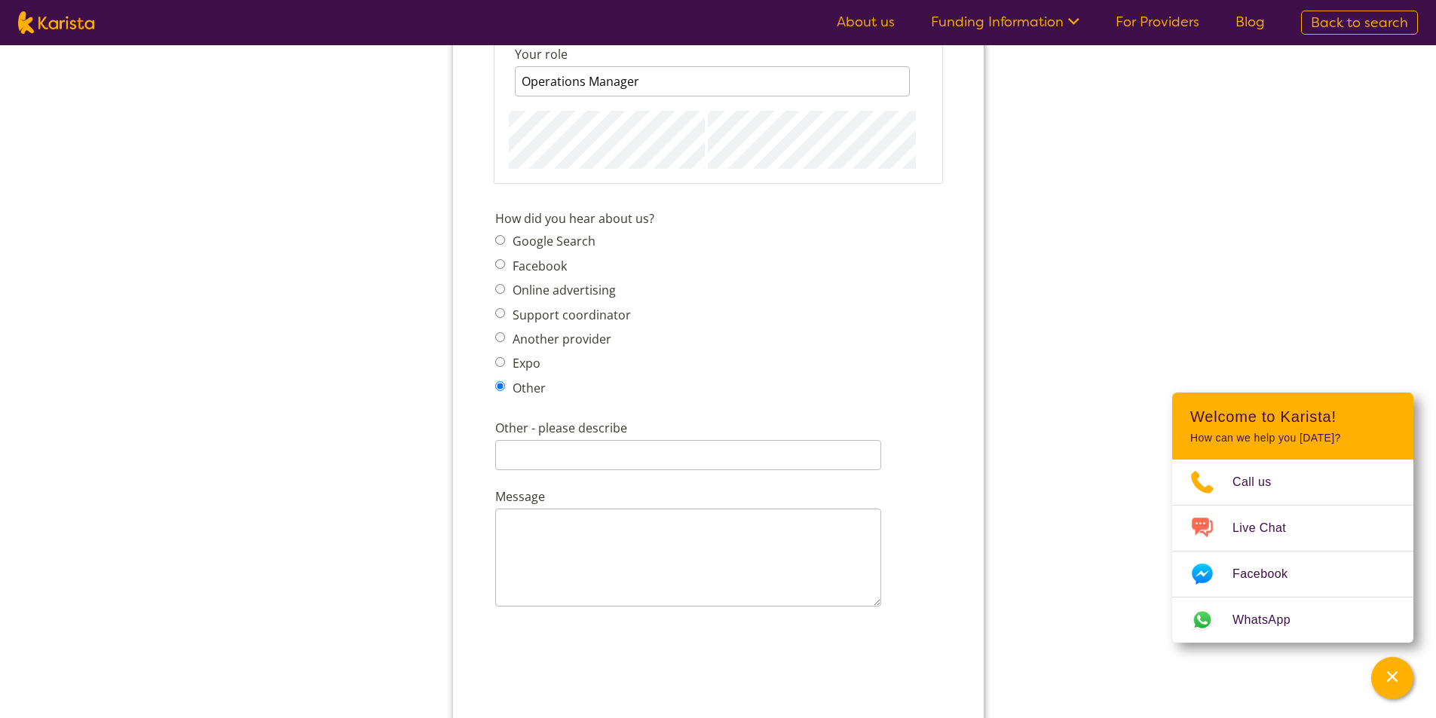
click at [504, 243] on input "Google Search" at bounding box center [499, 240] width 10 height 10
radio input "true"
click at [540, 355] on span "Expo" at bounding box center [566, 363] width 145 height 21
click at [538, 359] on label "Expo" at bounding box center [523, 363] width 32 height 17
click at [504, 359] on input "Expo" at bounding box center [499, 362] width 10 height 10
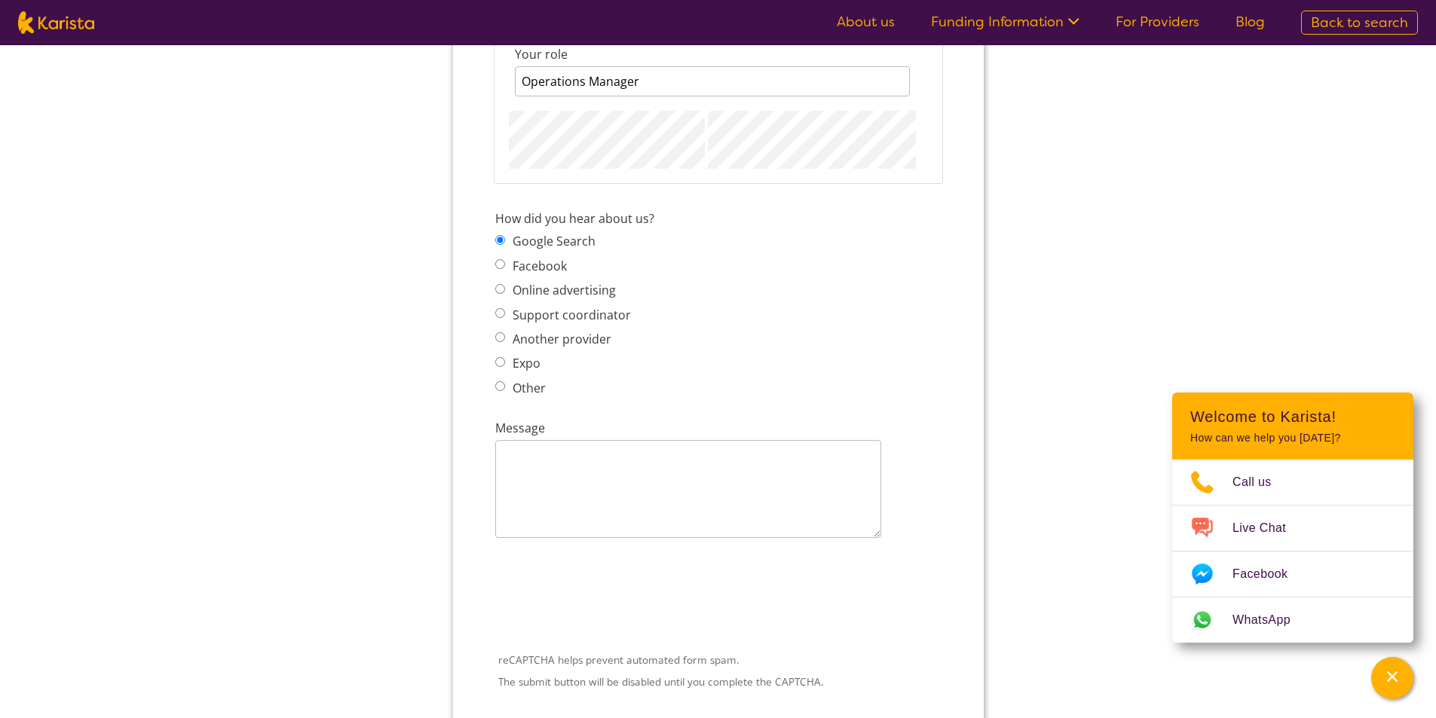
radio input "true"
click at [544, 347] on label "Another provider" at bounding box center [558, 339] width 103 height 17
click at [504, 342] on input "Another provider" at bounding box center [499, 337] width 10 height 10
radio input "true"
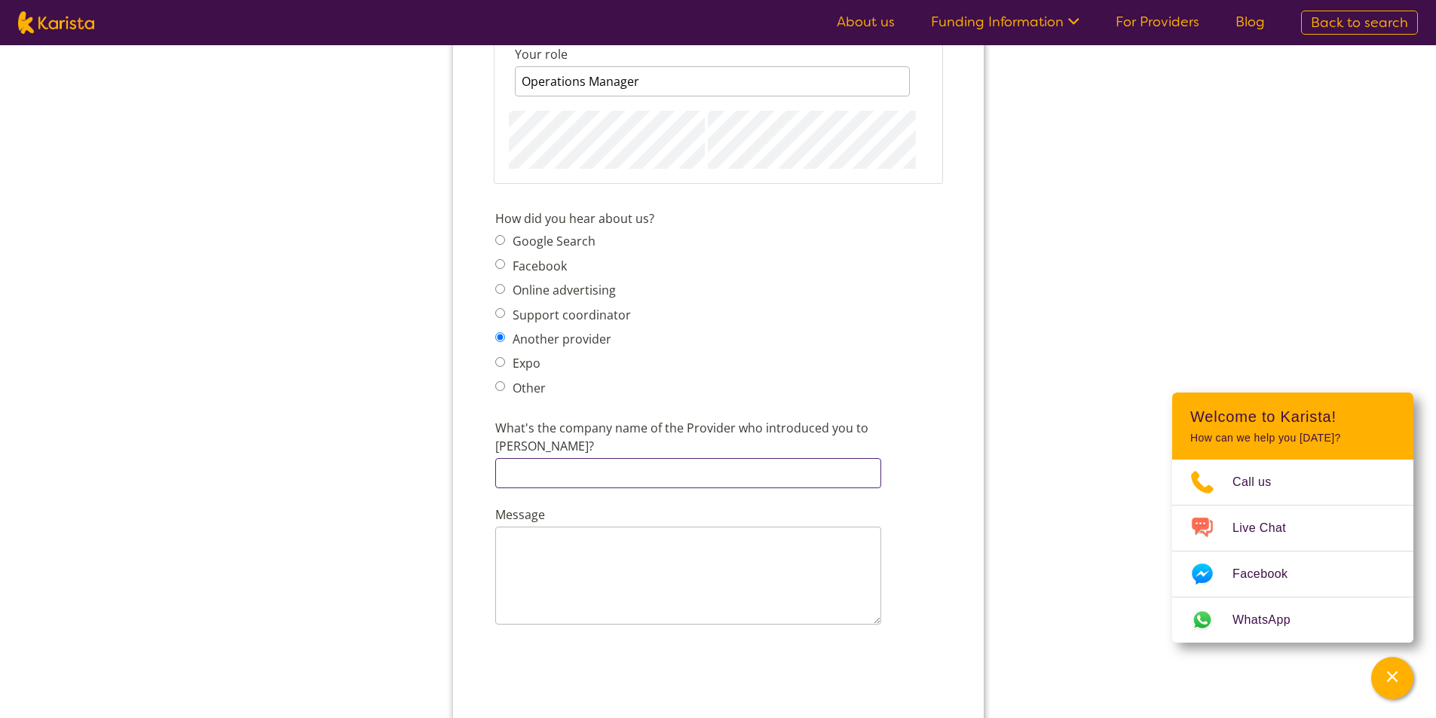
click at [588, 467] on input "What's the company name of the Provider who introduced you to Karista?" at bounding box center [687, 473] width 386 height 30
type input "P"
click at [605, 458] on input "What's the company name of the Provider who introduced you to Karista?" at bounding box center [687, 473] width 386 height 30
drag, startPoint x: 605, startPoint y: 452, endPoint x: 561, endPoint y: 456, distance: 43.9
click at [561, 458] on input "What's the company name of the Provider who introduced you to Karista?" at bounding box center [687, 473] width 386 height 30
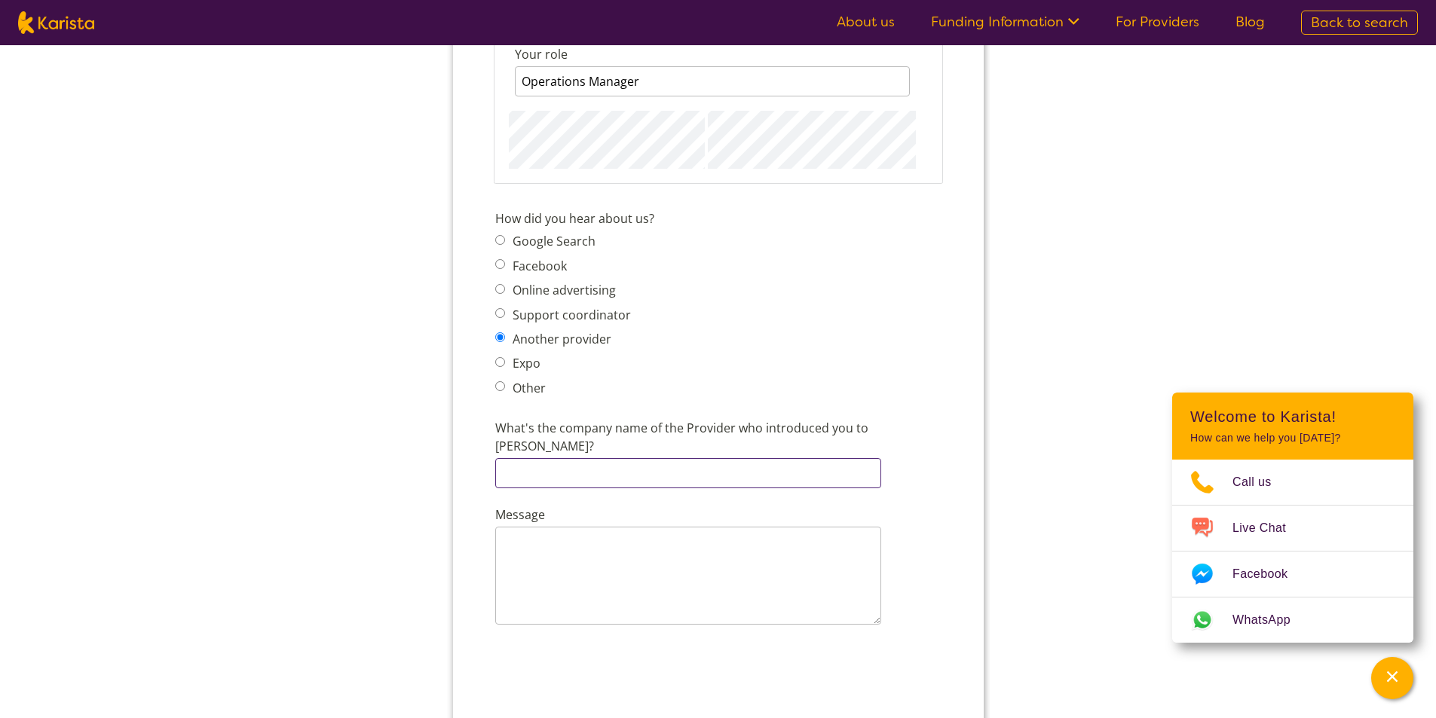
type input "Nurse4U"
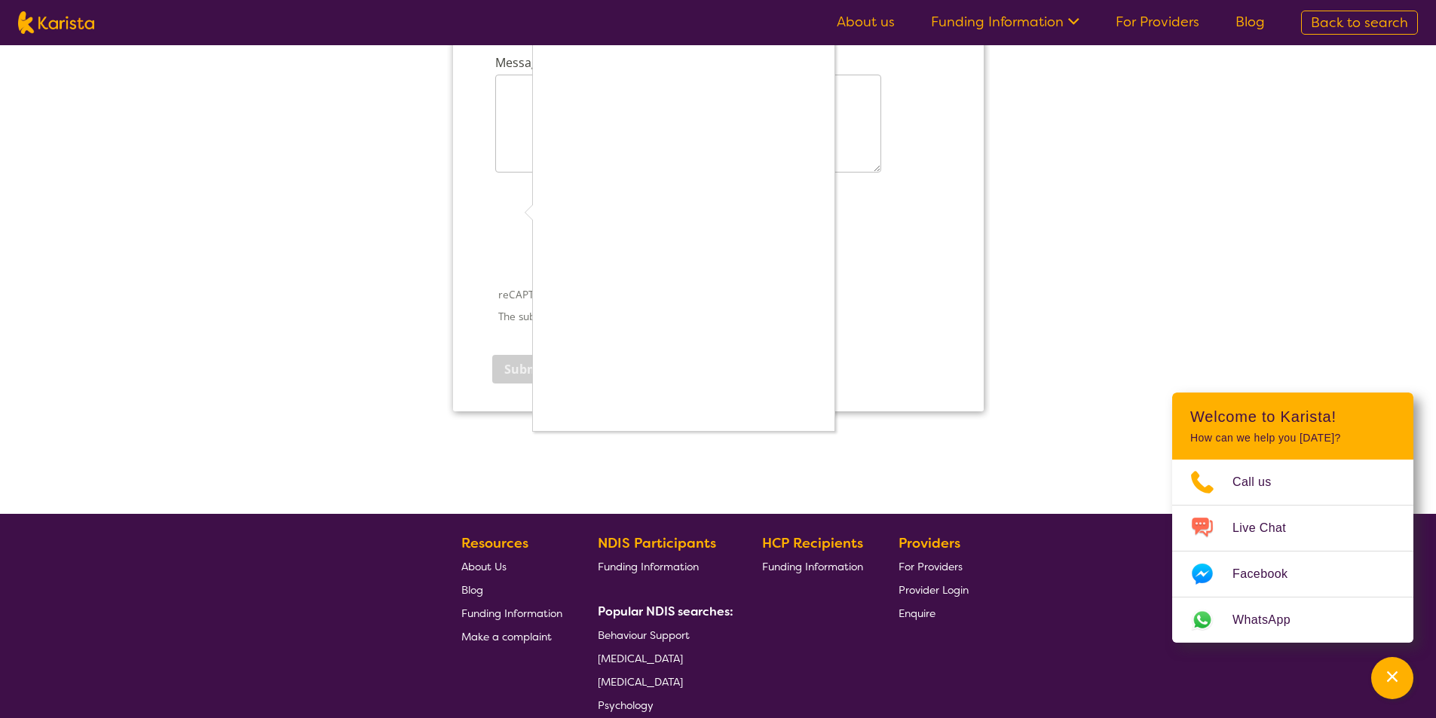
scroll to position [2110, 0]
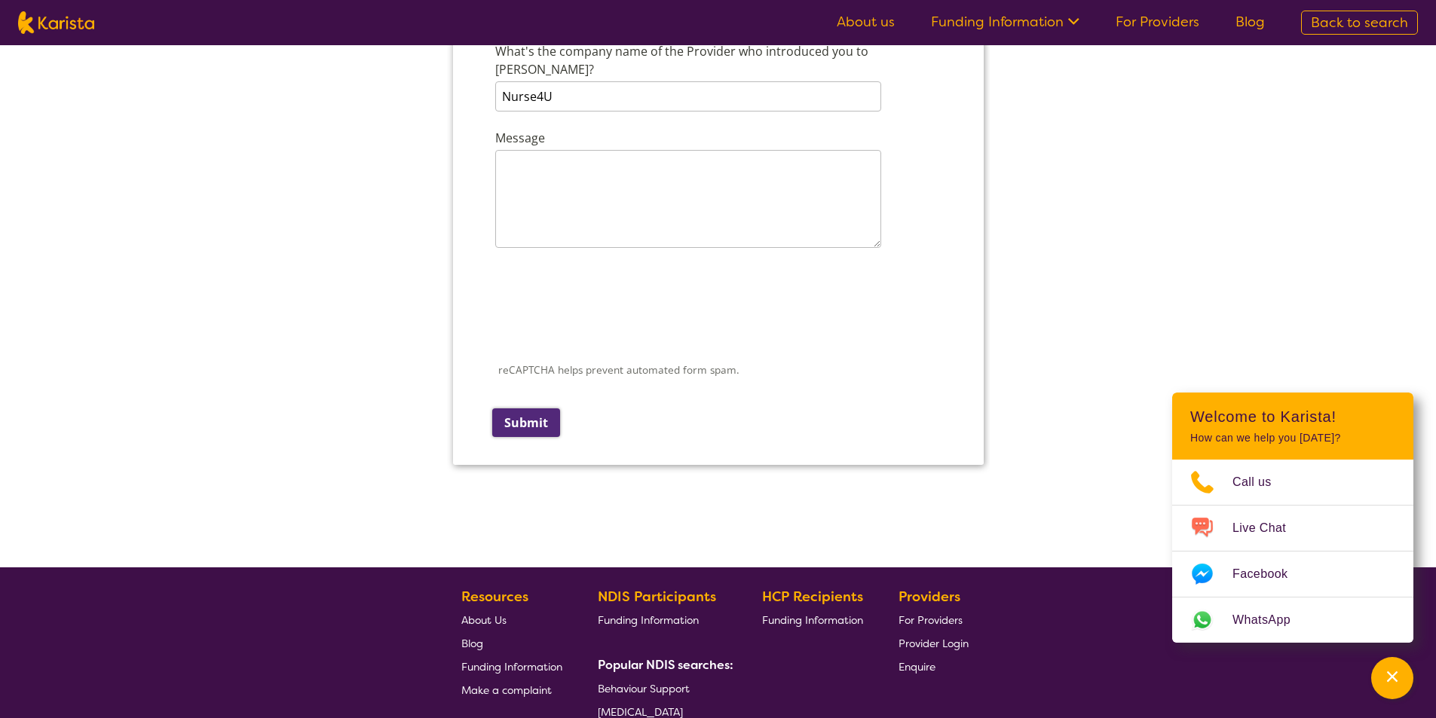
click at [525, 408] on input "Submit" at bounding box center [525, 422] width 68 height 29
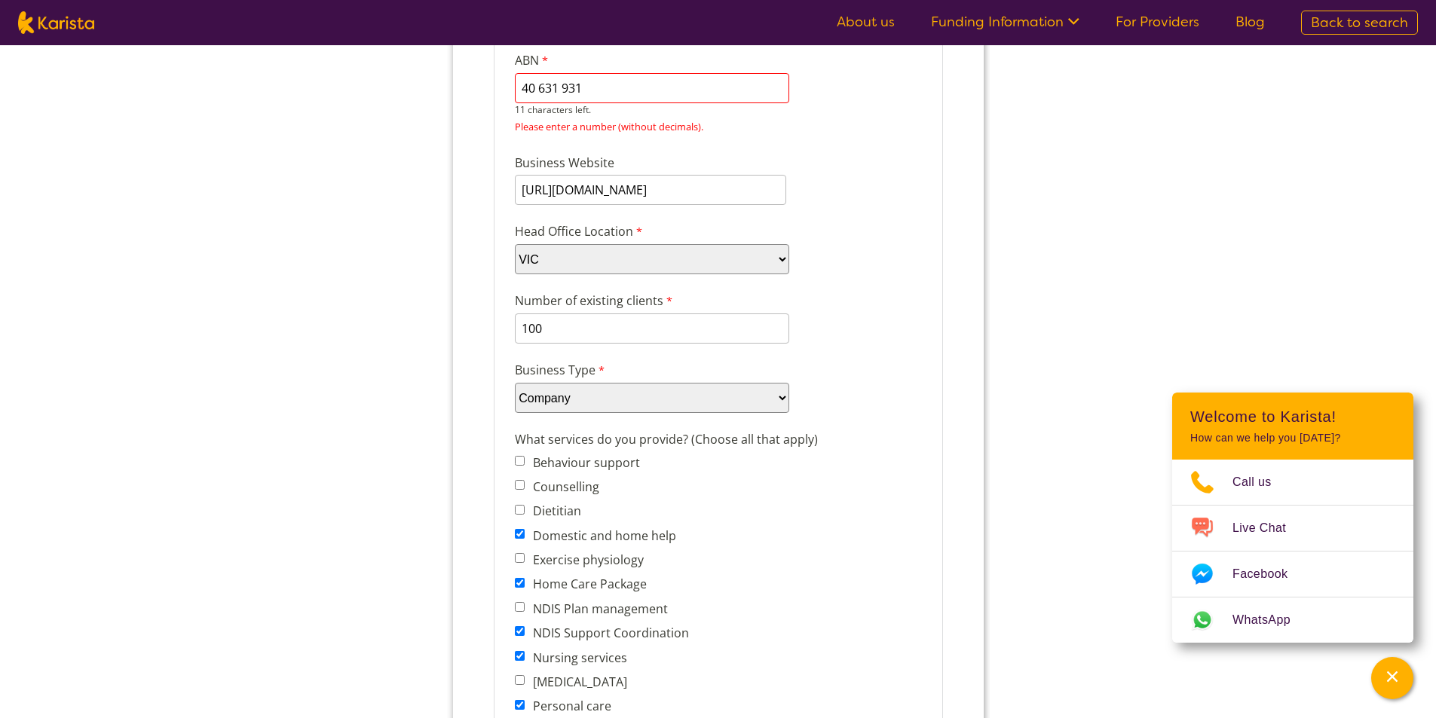
scroll to position [151, 0]
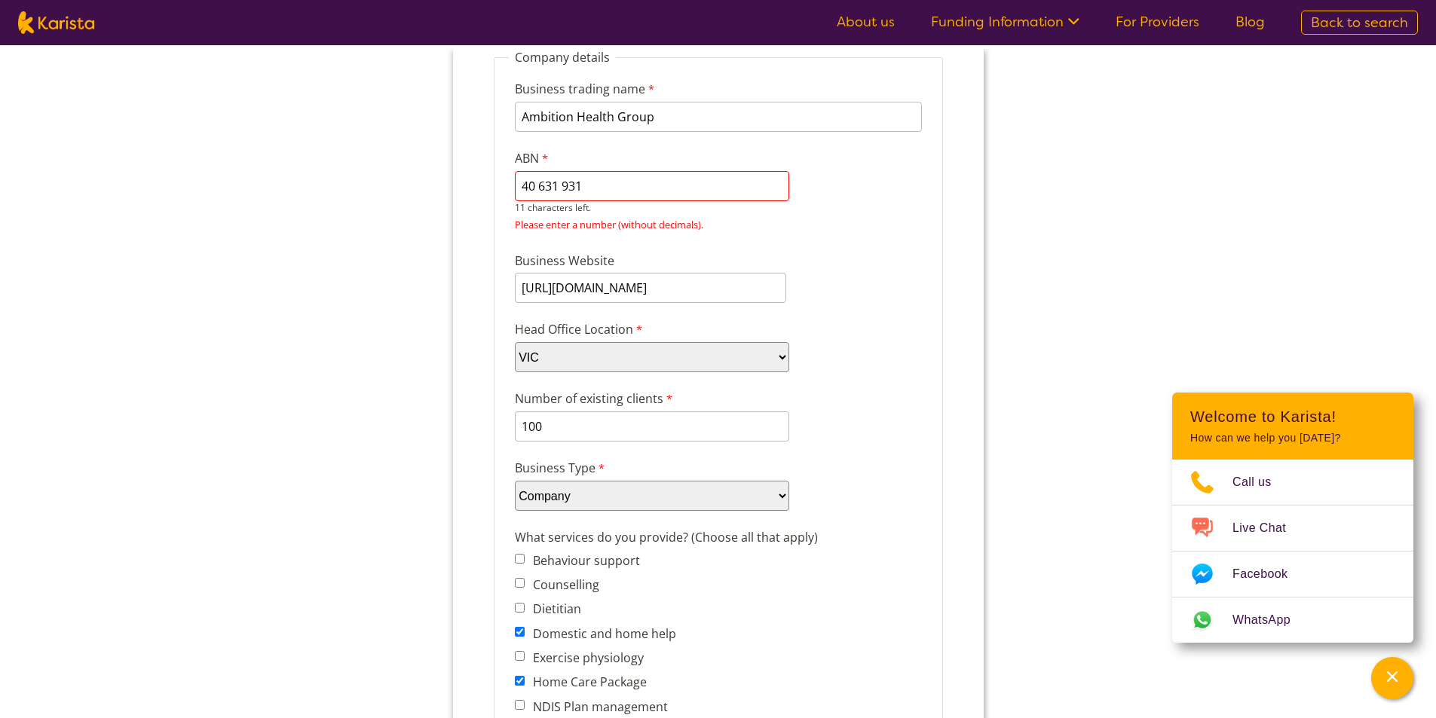
click at [563, 185] on input "40 631 931" at bounding box center [651, 186] width 274 height 30
click at [539, 189] on input "40 631931" at bounding box center [651, 186] width 274 height 30
click at [639, 187] on input "40631931" at bounding box center [651, 186] width 274 height 30
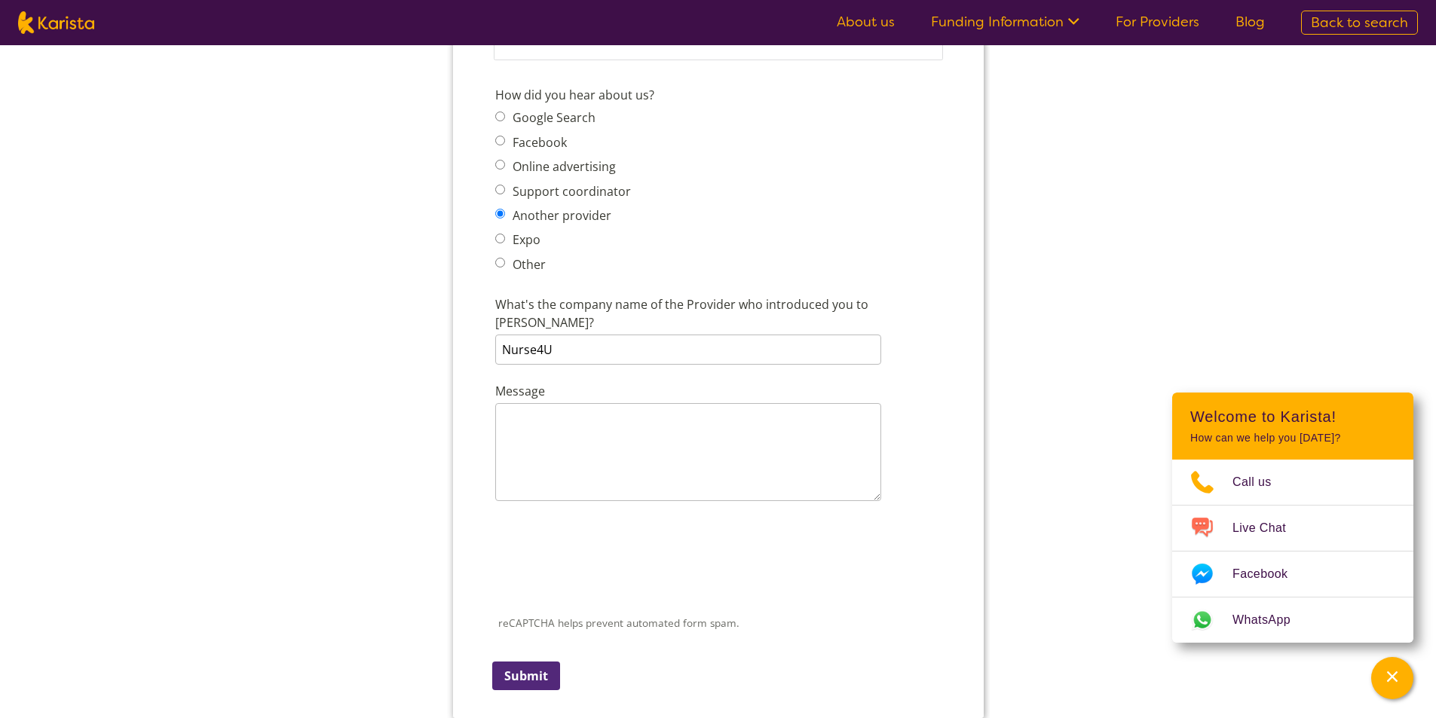
scroll to position [2111, 0]
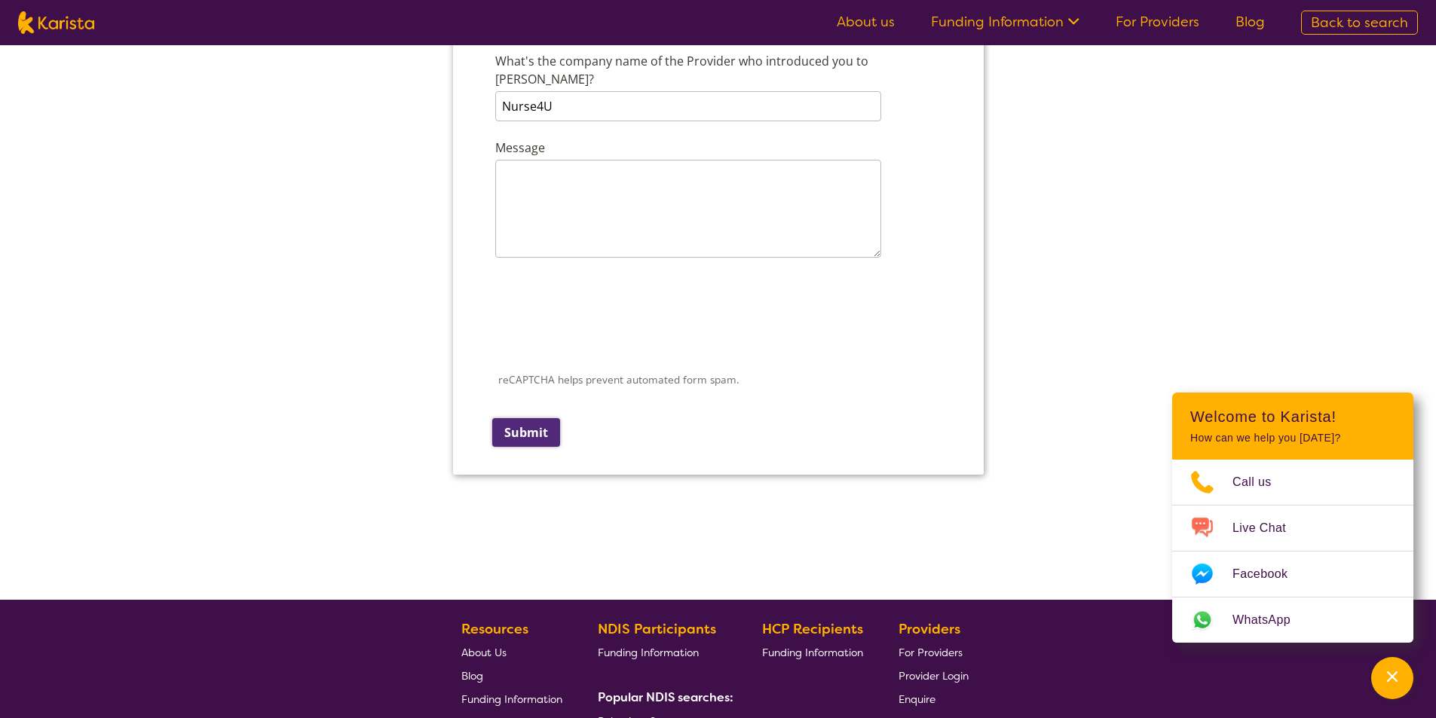
type input "40631931"
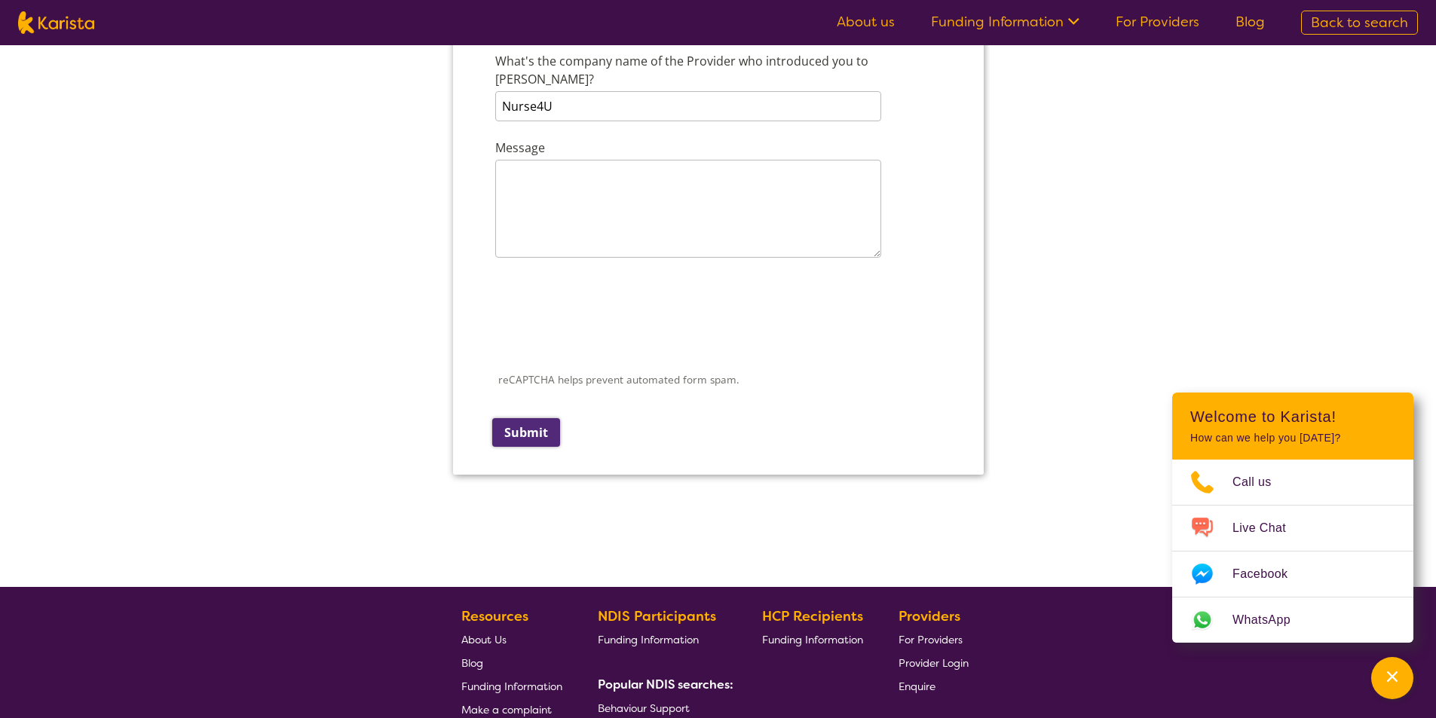
click at [539, 422] on input "Submit" at bounding box center [525, 432] width 68 height 29
